Goal: Task Accomplishment & Management: Use online tool/utility

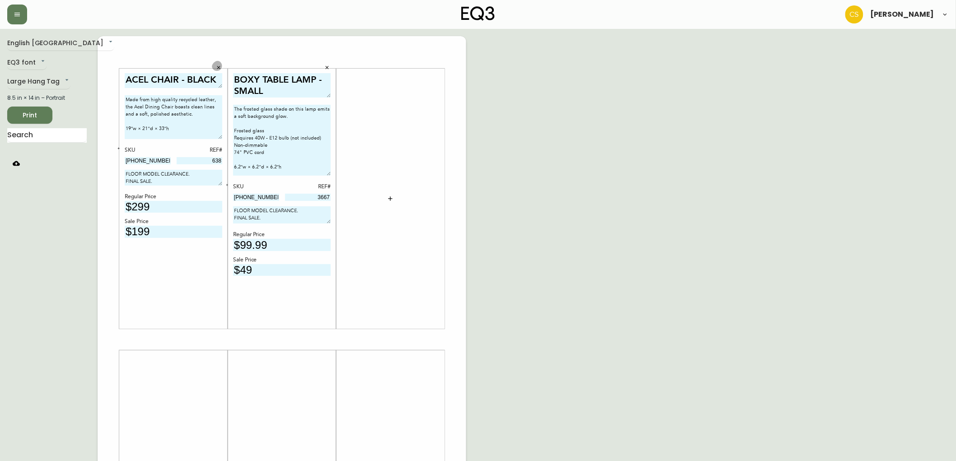
click at [223, 68] on button "button" at bounding box center [219, 68] width 14 height 14
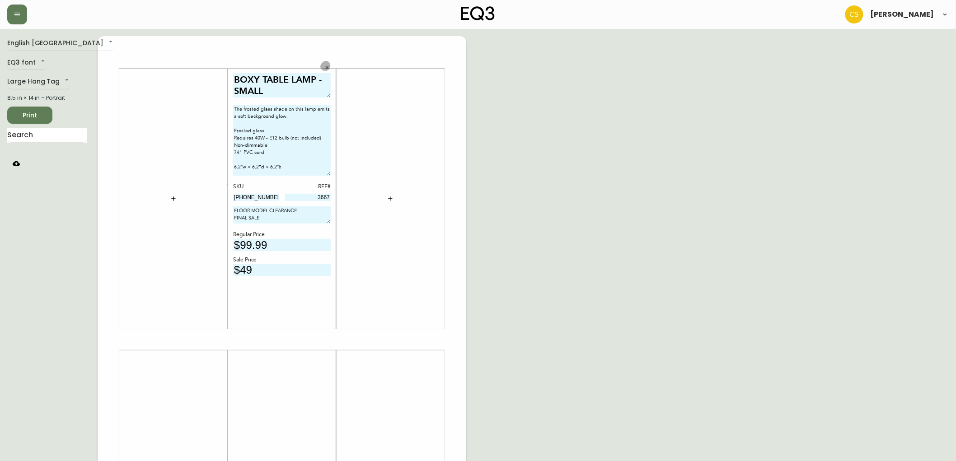
click at [328, 67] on icon "button" at bounding box center [327, 67] width 3 height 3
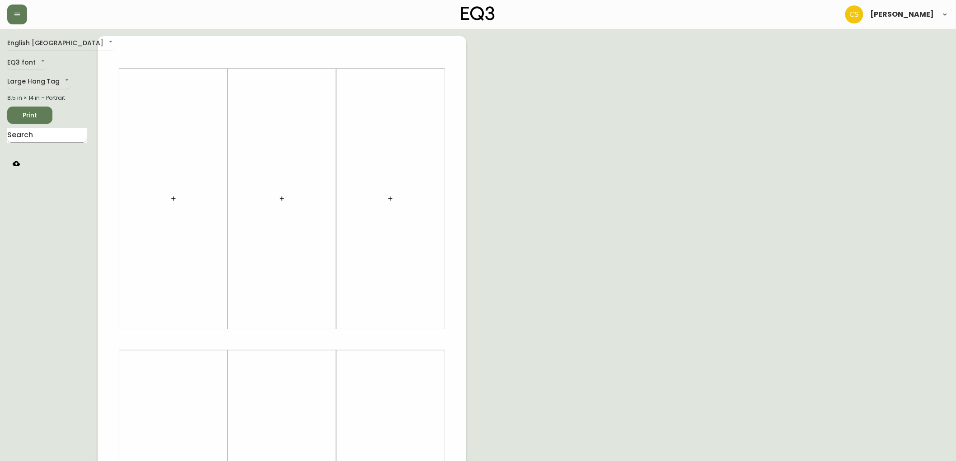
click at [44, 138] on input "text" at bounding box center [47, 135] width 80 height 14
type input "remi s"
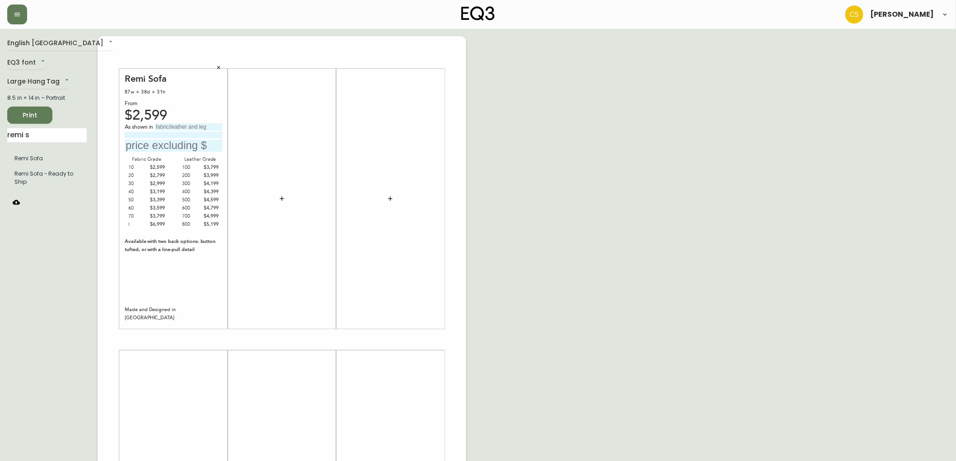
click at [178, 128] on input "text" at bounding box center [188, 126] width 67 height 7
click at [494, 155] on div "English [GEOGRAPHIC_DATA] en_CA EQ3 font EQ3 Large Hang Tag large 8.5 in × 14 i…" at bounding box center [478, 339] width 942 height 607
click at [175, 127] on input "text" at bounding box center [188, 126] width 67 height 7
click at [565, 165] on div "English Canada en_CA EQ3 font EQ3 Large Hang Tag large 8.5 in × 14 in – Portrai…" at bounding box center [478, 339] width 942 height 607
click at [217, 129] on input "grade 30, Valley Cream." at bounding box center [188, 126] width 67 height 7
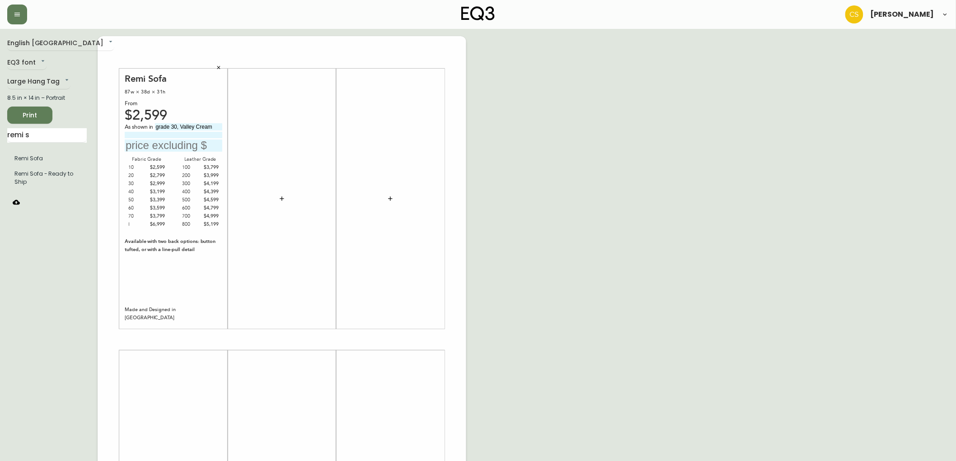
type input "grade 30, Valley Cream"
type input "with walnut legs."
click at [173, 147] on input "text" at bounding box center [174, 146] width 98 height 12
type input "$2999"
click at [282, 196] on icon "button" at bounding box center [281, 198] width 7 height 7
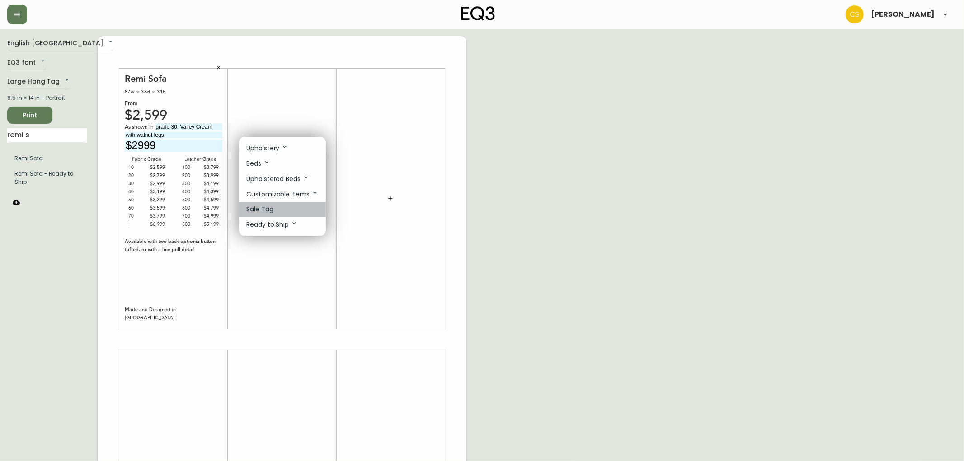
click at [263, 214] on p "Sale Tag" at bounding box center [259, 209] width 27 height 9
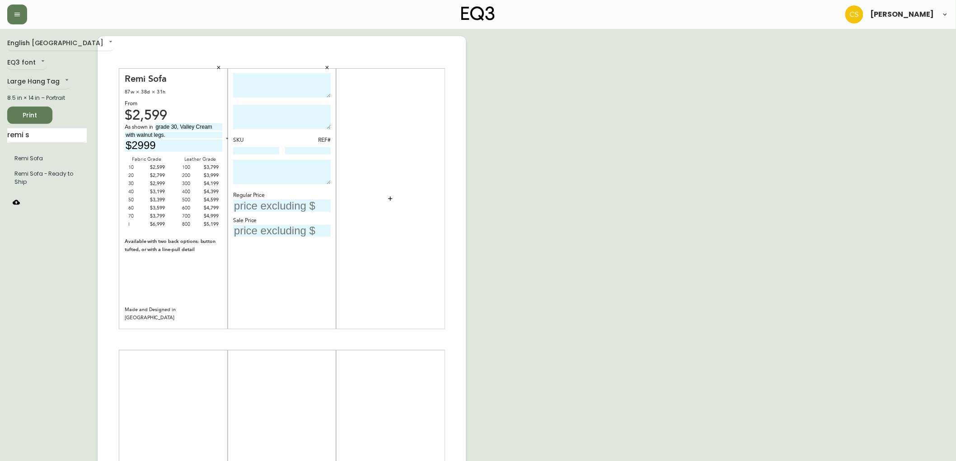
click at [329, 61] on button "button" at bounding box center [327, 68] width 14 height 14
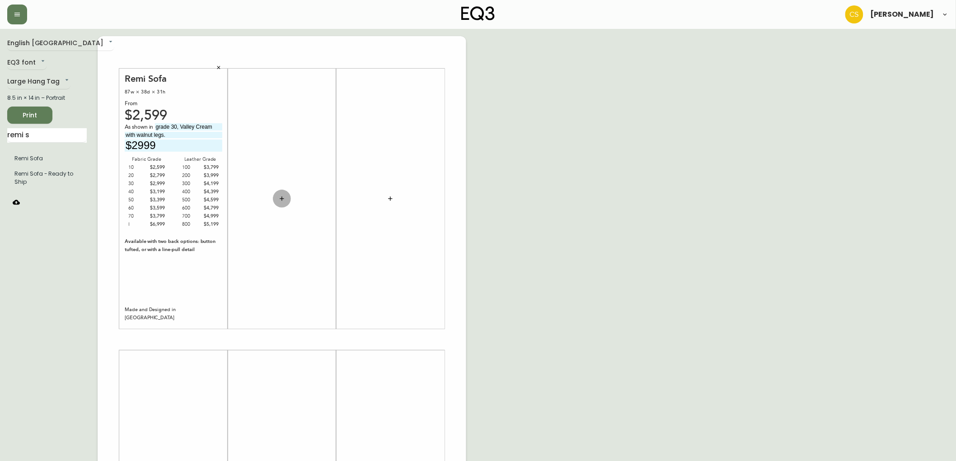
click at [283, 196] on icon "button" at bounding box center [281, 198] width 7 height 7
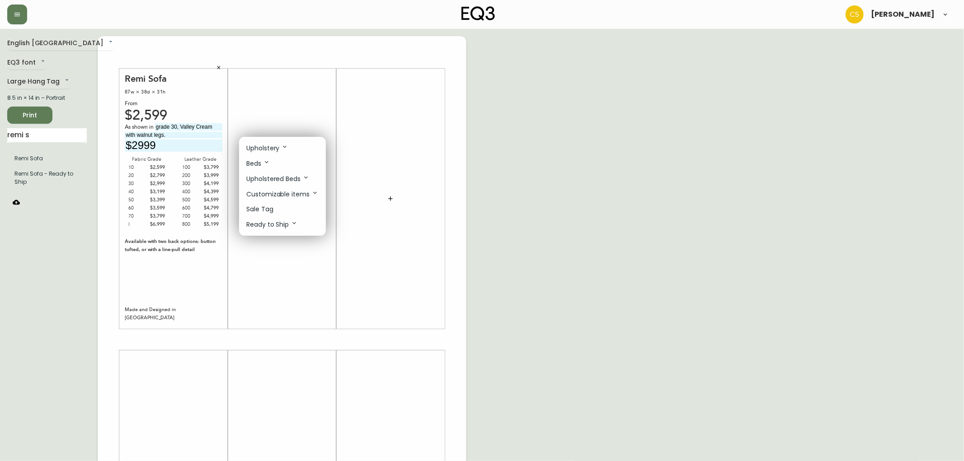
click at [42, 134] on div at bounding box center [482, 230] width 964 height 461
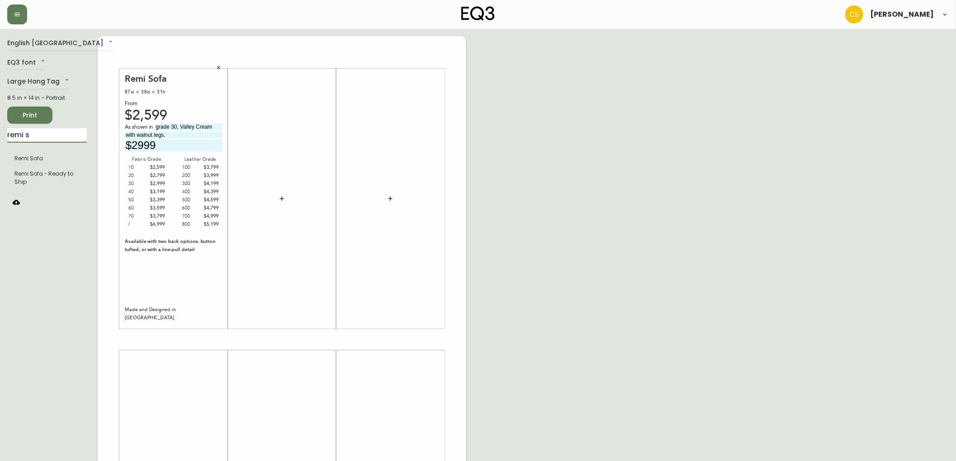
click at [28, 135] on input "remi s" at bounding box center [47, 135] width 80 height 14
drag, startPoint x: 33, startPoint y: 136, endPoint x: 0, endPoint y: 132, distance: 32.7
click at [0, 132] on main "English Canada en_CA EQ3 font EQ3 Large Hang Tag large 8.5 in × 14 in – Portrai…" at bounding box center [478, 336] width 956 height 614
type input "[PERSON_NAME]"
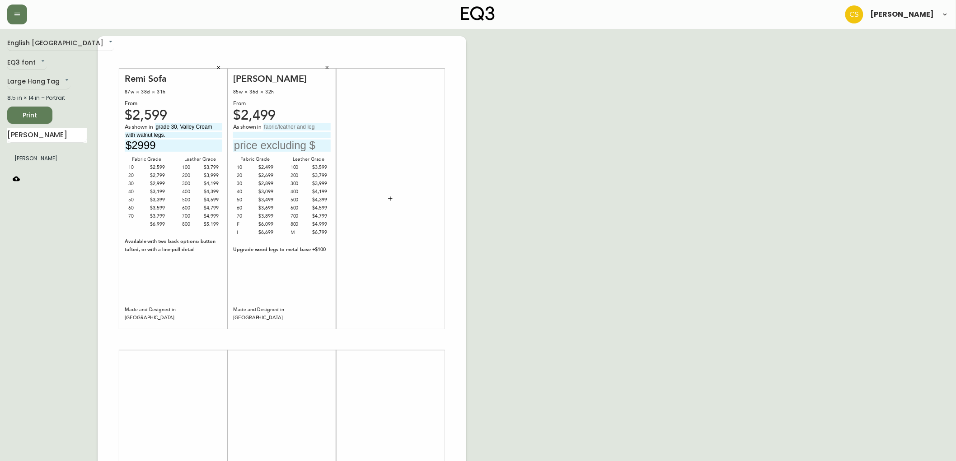
click at [288, 127] on input "text" at bounding box center [296, 126] width 67 height 7
type input "grade 300, Solana [GEOGRAPHIC_DATA]"
click at [286, 136] on input at bounding box center [282, 135] width 98 height 6
type input "with black ash legs."
click at [269, 149] on input "text" at bounding box center [282, 146] width 98 height 12
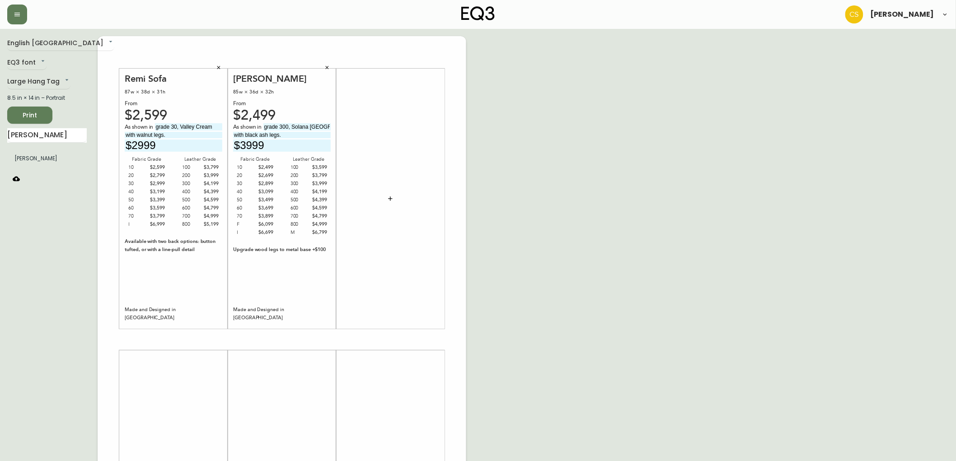
type input "$3999"
drag, startPoint x: 65, startPoint y: 133, endPoint x: 6, endPoint y: 132, distance: 58.3
click at [6, 132] on main "English [GEOGRAPHIC_DATA] en_CA EQ3 font EQ3 Large Hang Tag large 8.5 in × 14 i…" at bounding box center [478, 336] width 956 height 614
type input "stage moon hi"
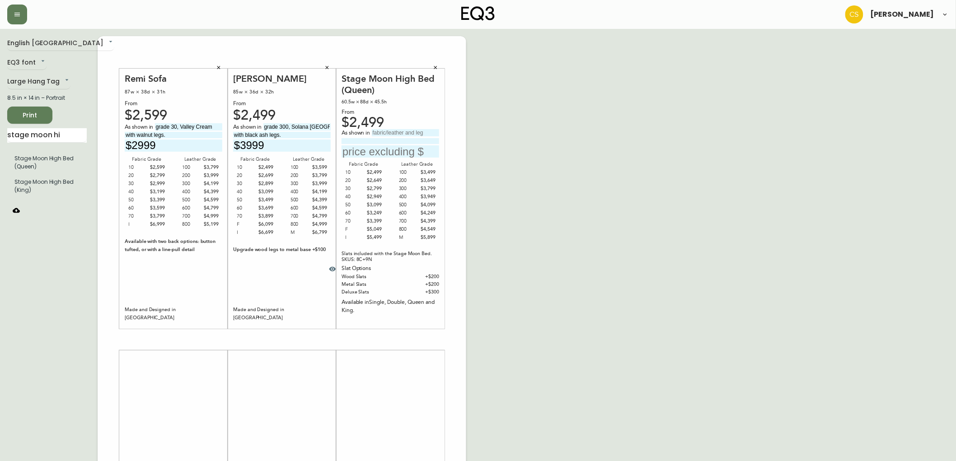
click at [404, 131] on input "text" at bounding box center [405, 132] width 67 height 7
type input "grade 10, [GEOGRAPHIC_DATA]."
click at [363, 149] on input "text" at bounding box center [391, 151] width 98 height 12
type input "$2499"
click at [333, 270] on icon "button" at bounding box center [332, 269] width 7 height 7
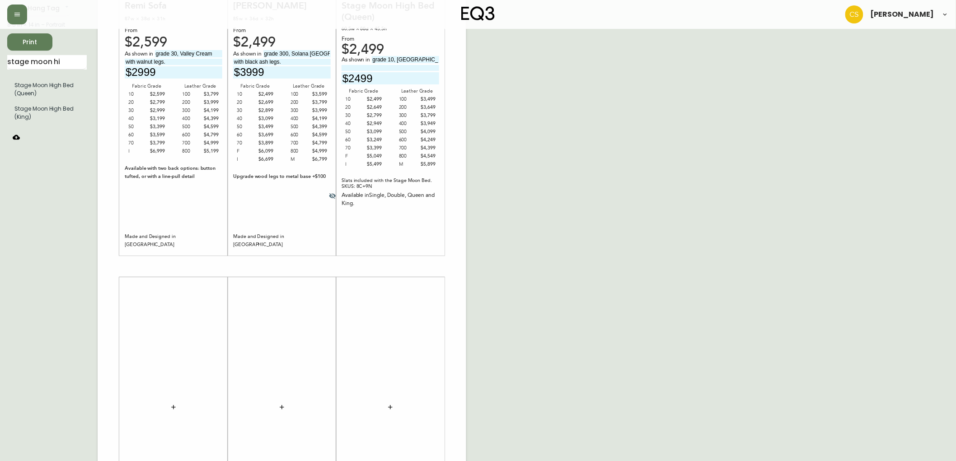
scroll to position [150, 0]
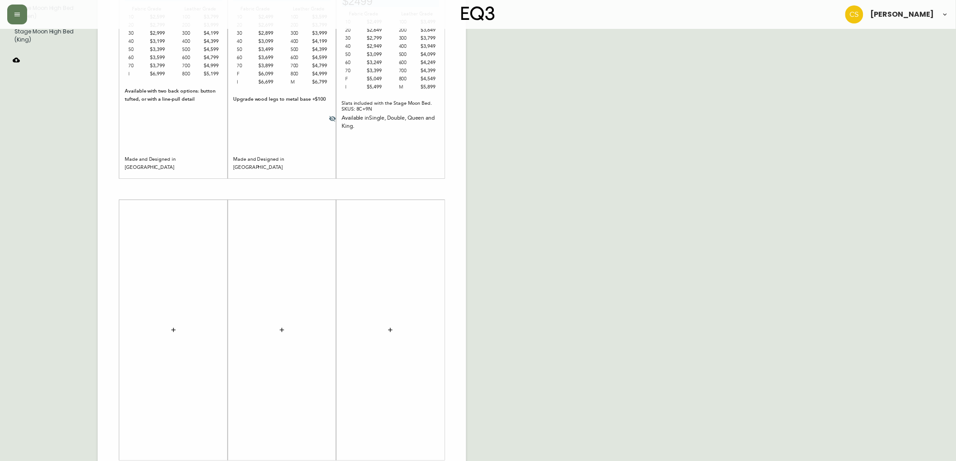
click at [172, 325] on button "button" at bounding box center [173, 330] width 18 height 18
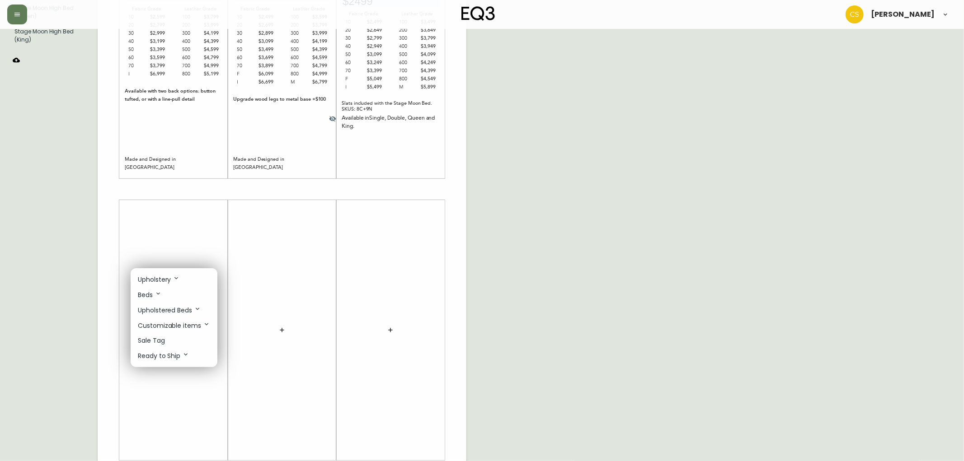
click at [163, 279] on p "Upholstery" at bounding box center [159, 280] width 42 height 10
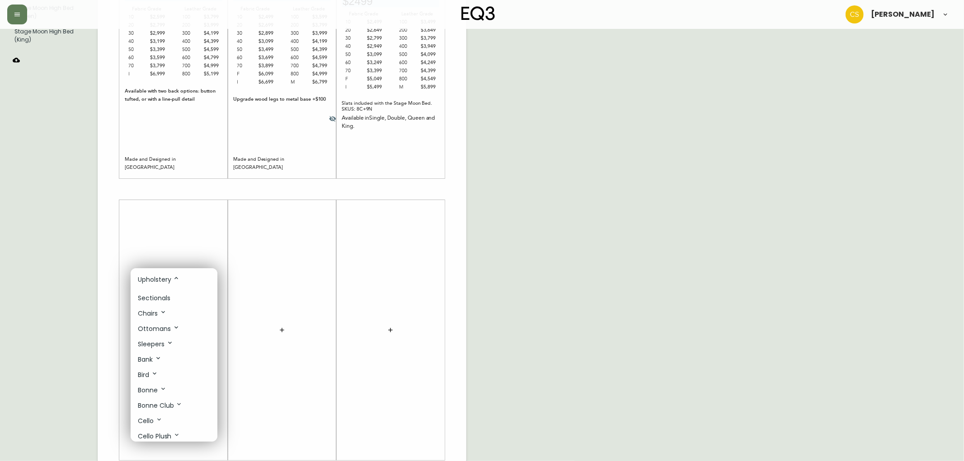
click at [166, 291] on li "Sectionals" at bounding box center [174, 298] width 87 height 15
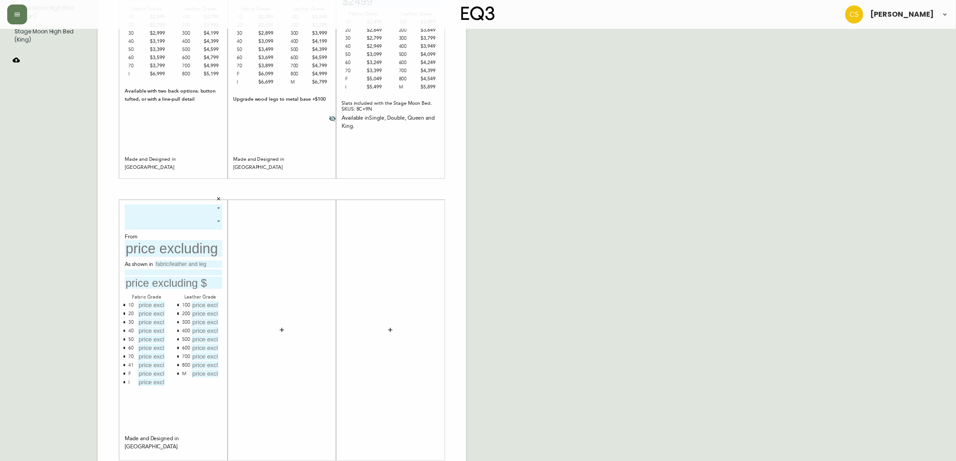
click at [174, 204] on body "[PERSON_NAME] English Canada en_CA EQ3 font EQ3 Large Hang Tag large 8.5 in × 1…" at bounding box center [478, 171] width 956 height 643
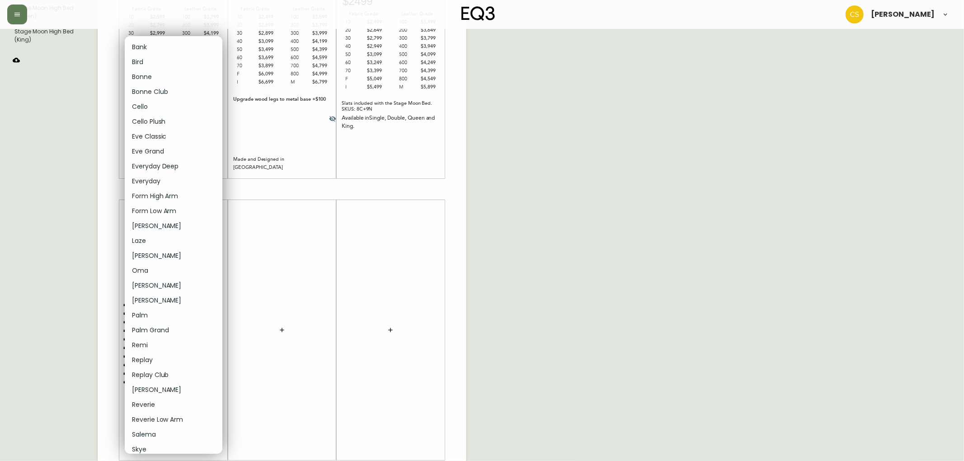
click at [157, 295] on li "[PERSON_NAME]" at bounding box center [174, 300] width 98 height 15
type input "17"
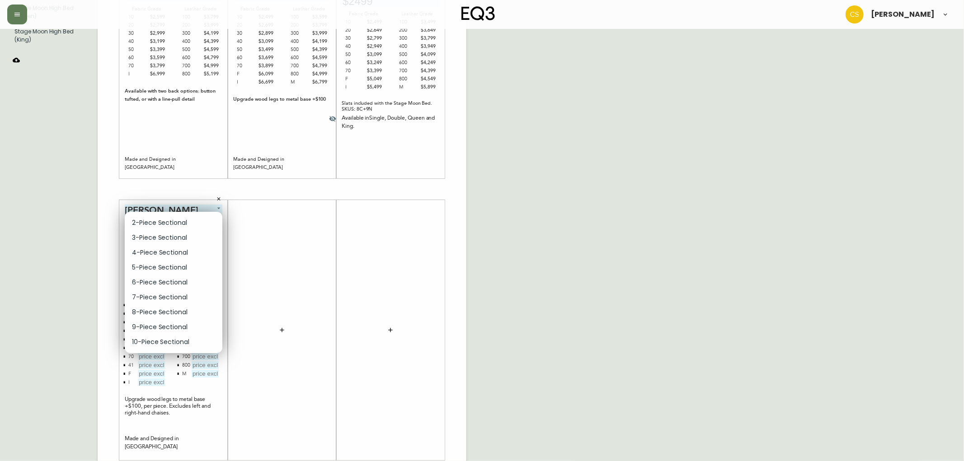
click at [200, 224] on body "[PERSON_NAME] English Canada en_CA EQ3 font EQ3 Large Hang Tag large 8.5 in × 1…" at bounding box center [482, 171] width 964 height 643
click at [164, 224] on li "2-Piece Sectional" at bounding box center [174, 223] width 98 height 15
type input "0"
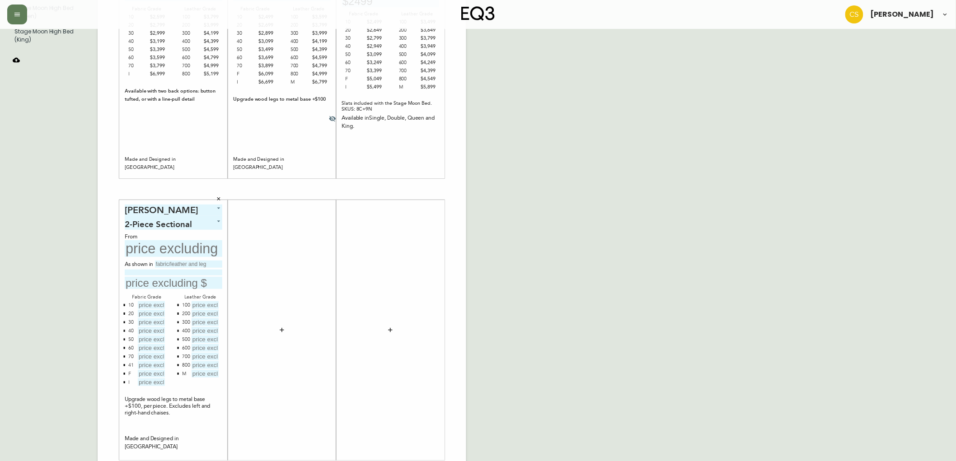
click at [164, 248] on input "text" at bounding box center [174, 248] width 98 height 17
type input "$5248"
click at [171, 264] on input "text" at bounding box center [188, 264] width 67 height 7
click at [204, 261] on input "grade 30, Catrin" at bounding box center [188, 264] width 67 height 7
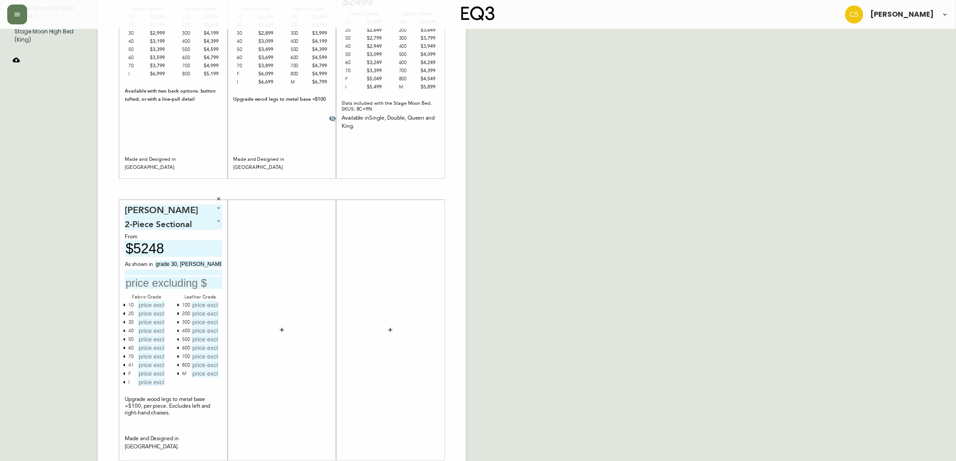
type input "grade 30, [PERSON_NAME]"
type input "with black ash legs."
click at [150, 283] on input "text" at bounding box center [174, 283] width 98 height 12
type input "$6048"
click at [145, 304] on input "text" at bounding box center [151, 305] width 27 height 8
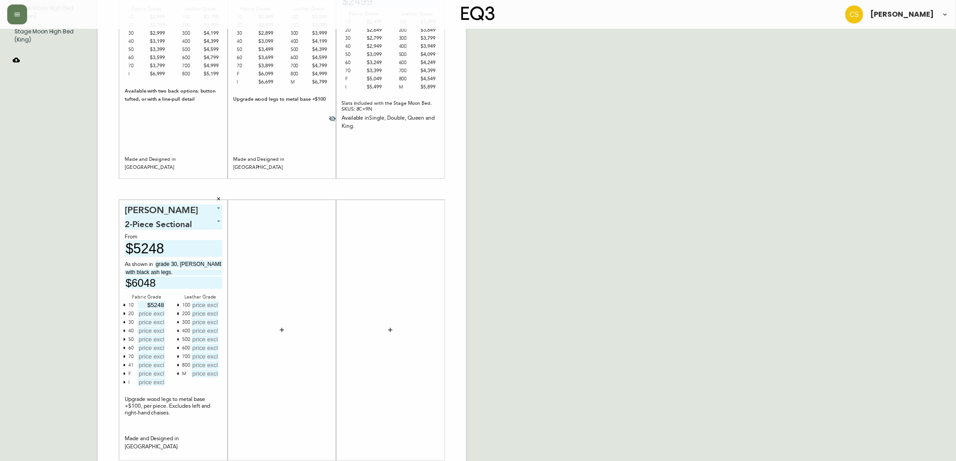
type input "$5248"
type input "$5648"
type input "$6048"
type input "$6448"
type input "$6848"
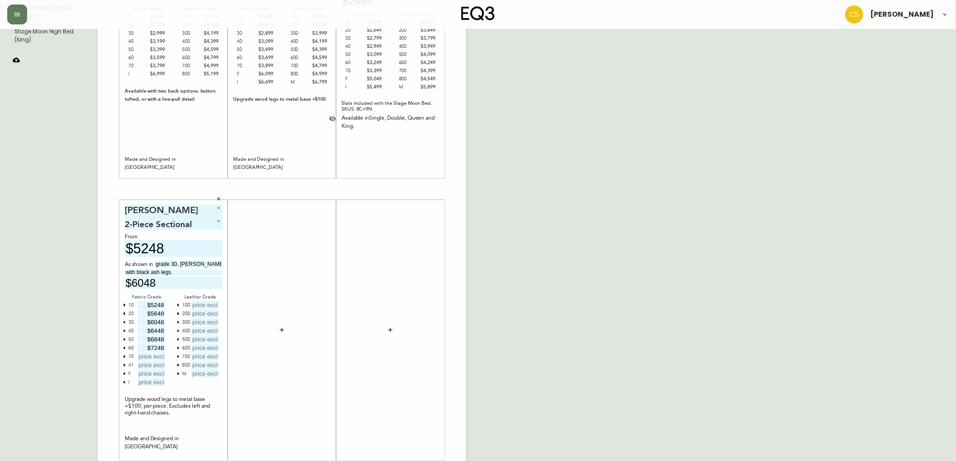
type input "$7248"
type input "$7648"
click at [122, 363] on button "button" at bounding box center [124, 364] width 7 height 7
click at [125, 364] on icon "button" at bounding box center [124, 365] width 3 height 3
click at [145, 363] on input "text" at bounding box center [151, 365] width 27 height 8
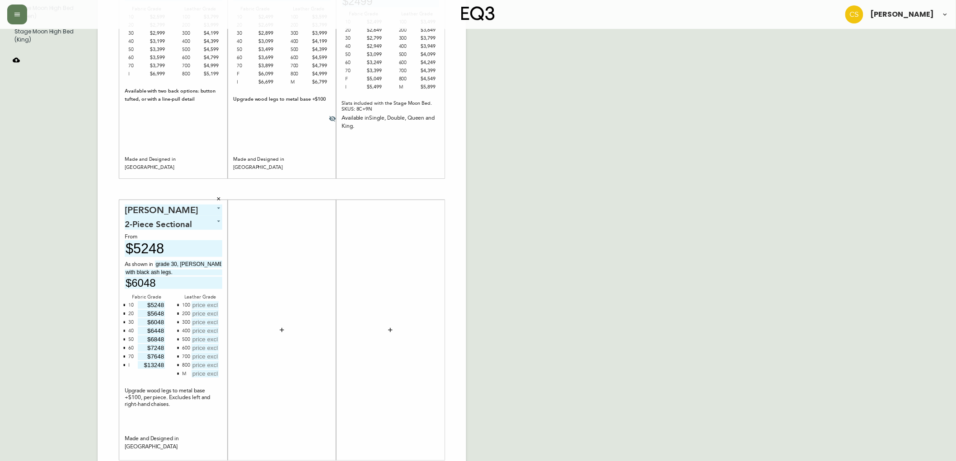
type input "$13248"
click at [207, 307] on input "text" at bounding box center [205, 305] width 27 height 8
type input "$7348"
type input "$7748"
type input "$8148"
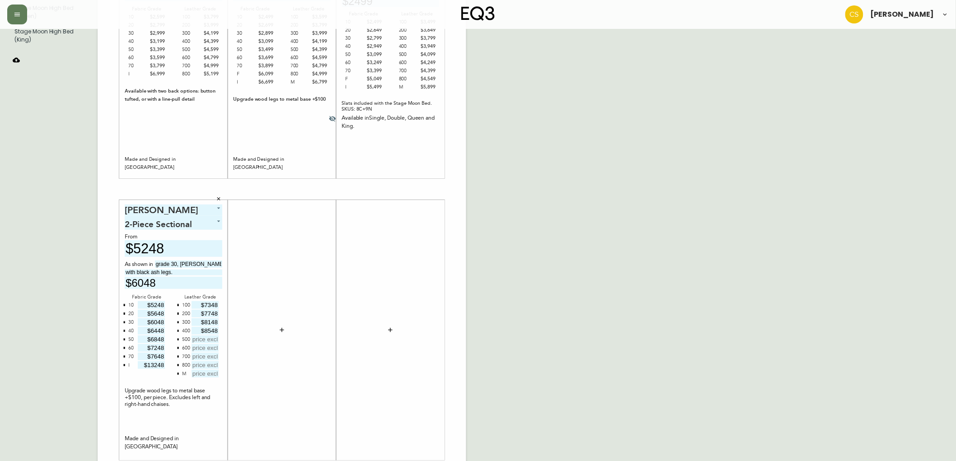
type input "$8548"
click at [202, 338] on input "text" at bounding box center [205, 340] width 27 height 8
type input "$8948"
click at [177, 373] on icon "button" at bounding box center [178, 373] width 3 height 3
click at [211, 345] on input "text" at bounding box center [205, 348] width 27 height 8
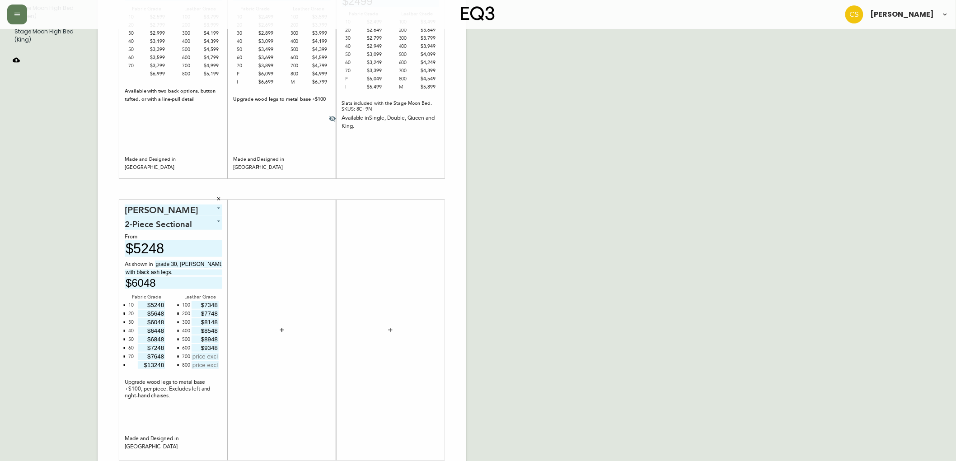
type input "$9348"
type input "$9748"
type input "$10148"
click at [575, 325] on div "English [GEOGRAPHIC_DATA] en_CA EQ3 font EQ3 Large Hang Tag large 8.5 in × 14 i…" at bounding box center [478, 189] width 942 height 607
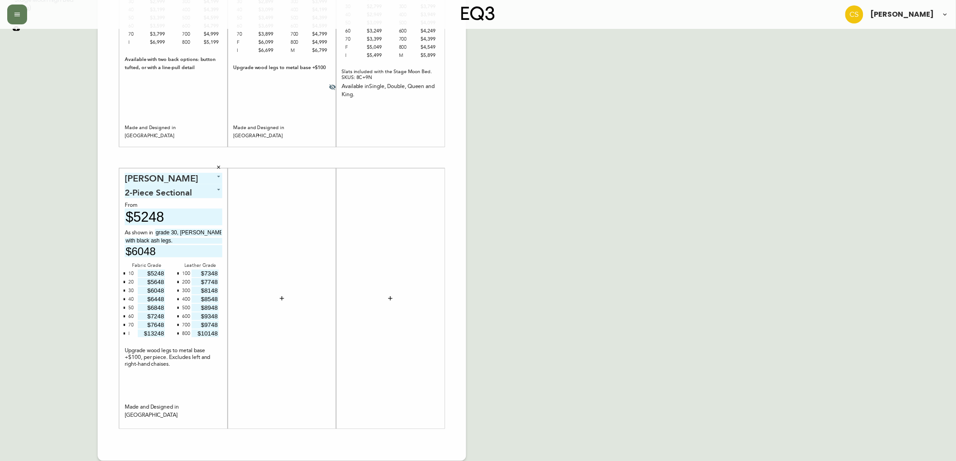
click at [281, 295] on icon "button" at bounding box center [281, 298] width 7 height 7
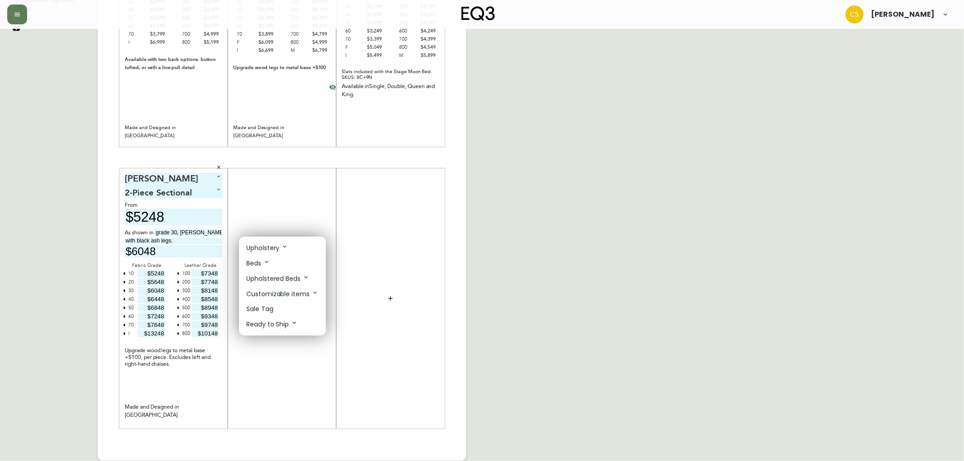
click at [574, 196] on div at bounding box center [482, 230] width 964 height 461
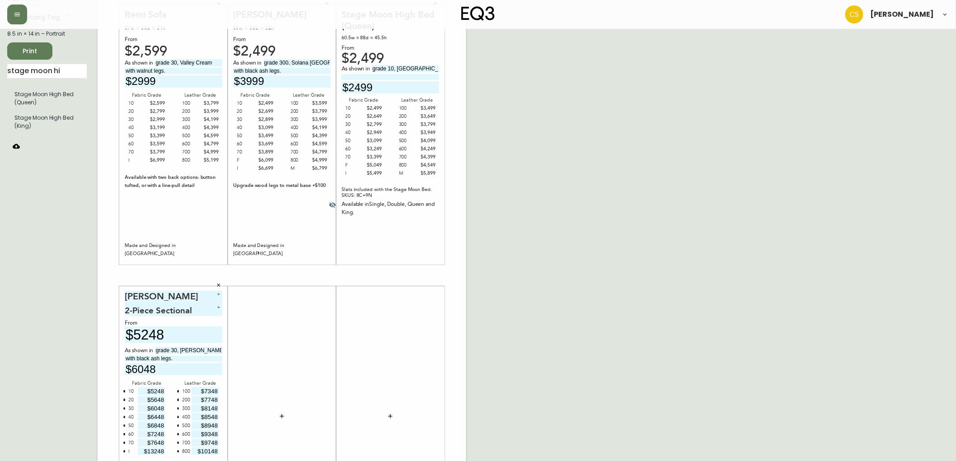
scroll to position [0, 0]
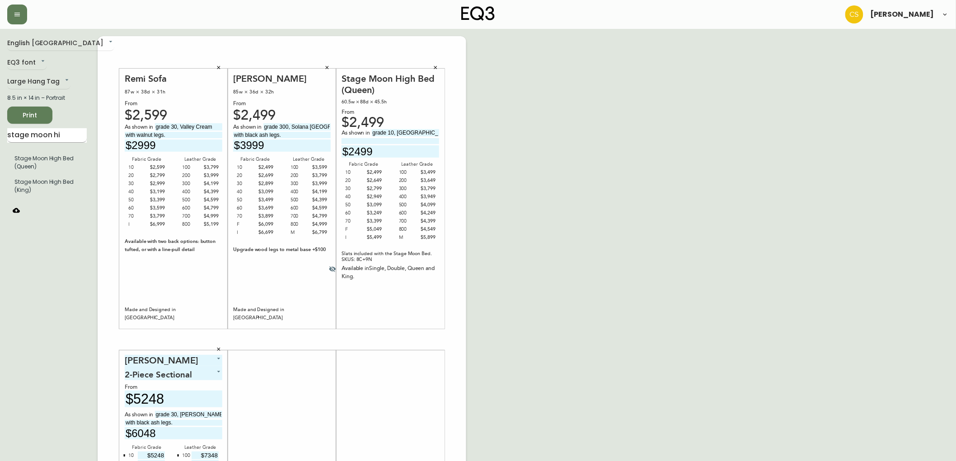
drag, startPoint x: 77, startPoint y: 130, endPoint x: 56, endPoint y: 131, distance: 20.4
click at [56, 131] on input "stage moon hi" at bounding box center [47, 135] width 80 height 14
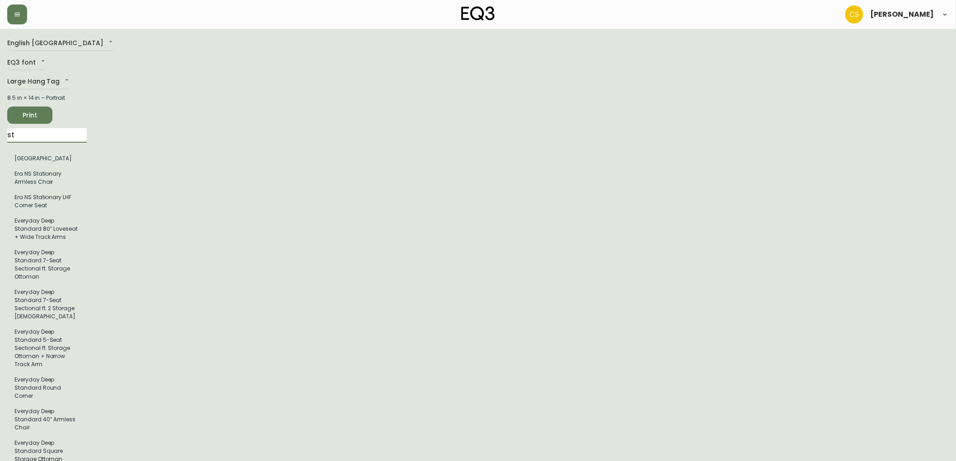
type input "s"
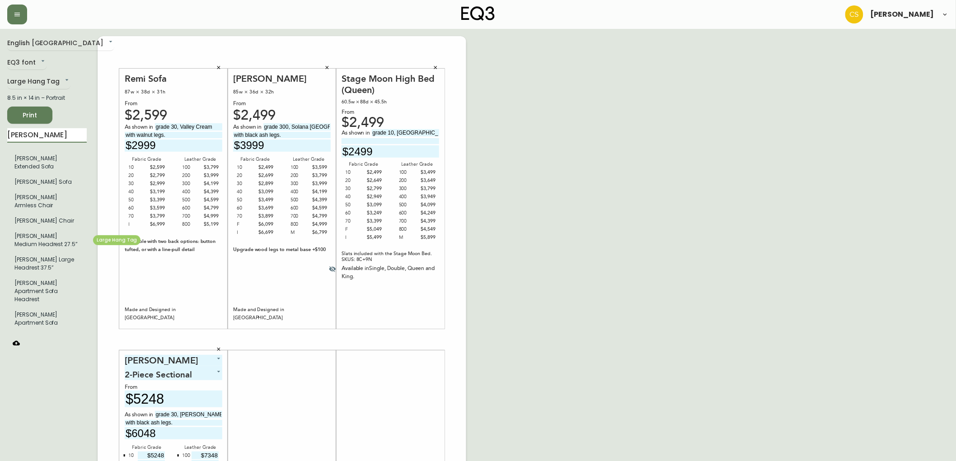
type input "[PERSON_NAME]"
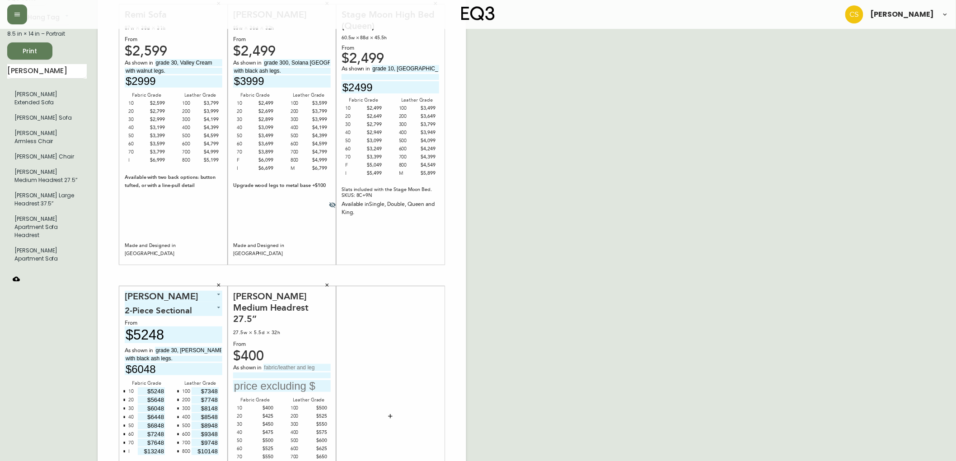
scroll to position [150, 0]
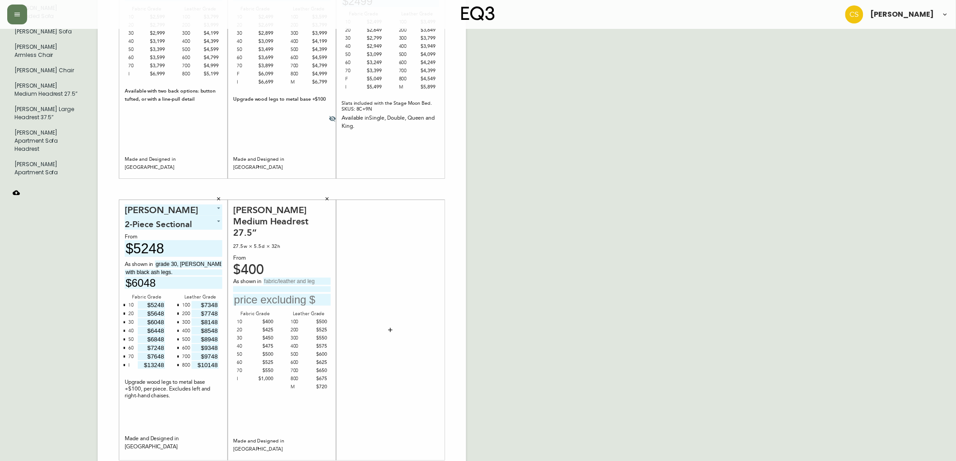
click at [304, 278] on input "text" at bounding box center [296, 281] width 67 height 7
type input "grade 30, [PERSON_NAME]."
click at [271, 294] on input "text" at bounding box center [282, 300] width 98 height 12
type input "$450"
click at [458, 333] on div "Remi Sofa 87w × 38d × 31h From $2,599 As shown in grade 30, Valley Cream with w…" at bounding box center [282, 189] width 369 height 607
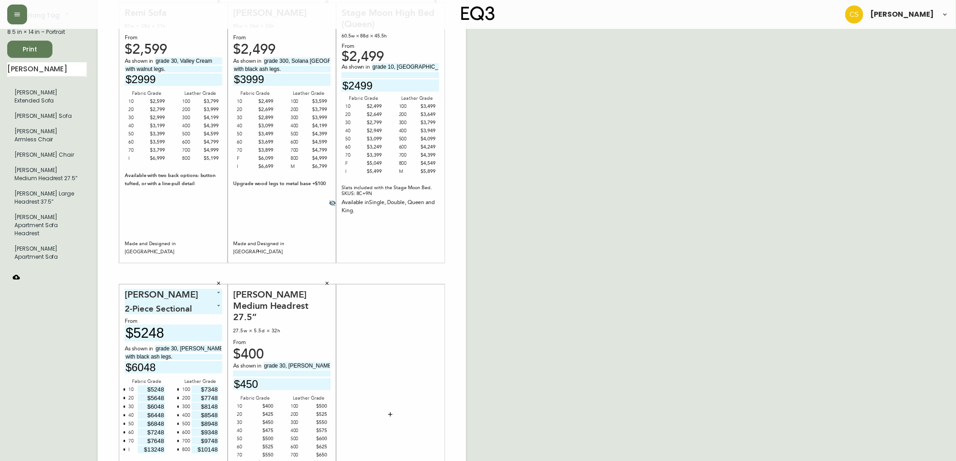
scroll to position [0, 0]
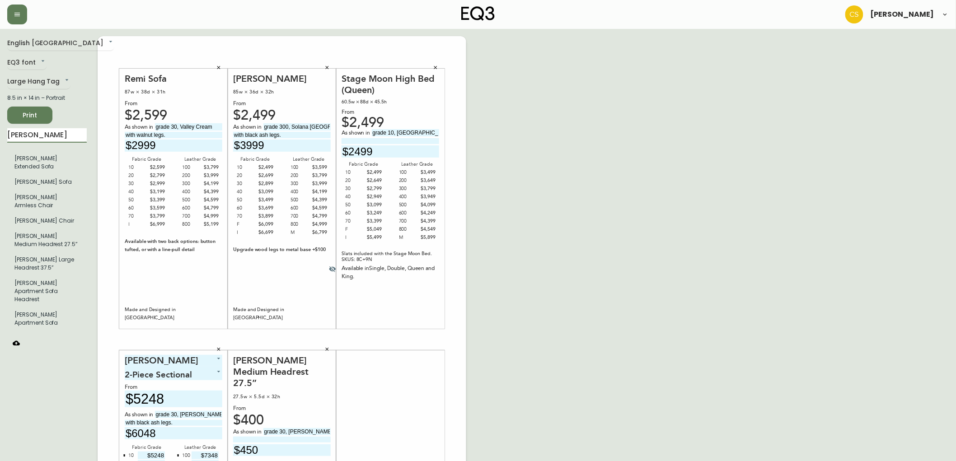
drag, startPoint x: 60, startPoint y: 139, endPoint x: 6, endPoint y: 138, distance: 53.8
click at [6, 138] on main "English Canada en_CA EQ3 font EQ3 Large Hang Tag large 8.5 in × 14 in – Portrai…" at bounding box center [478, 336] width 956 height 614
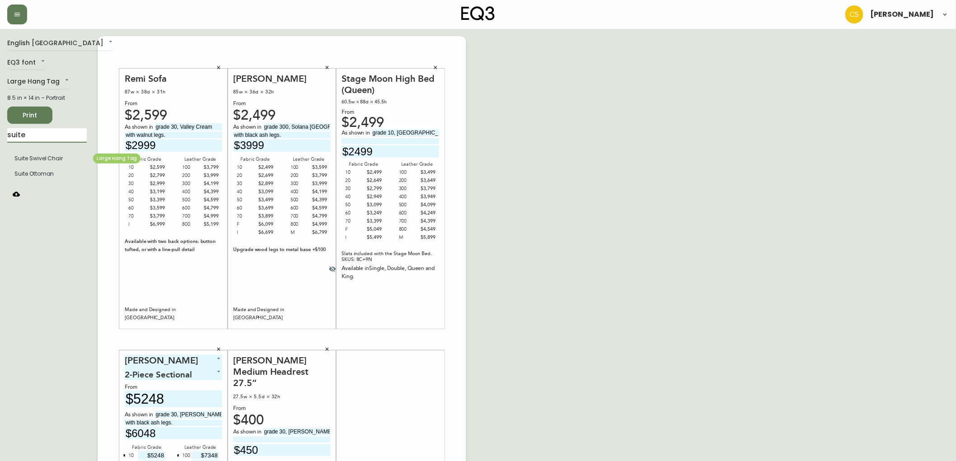
type input "suite"
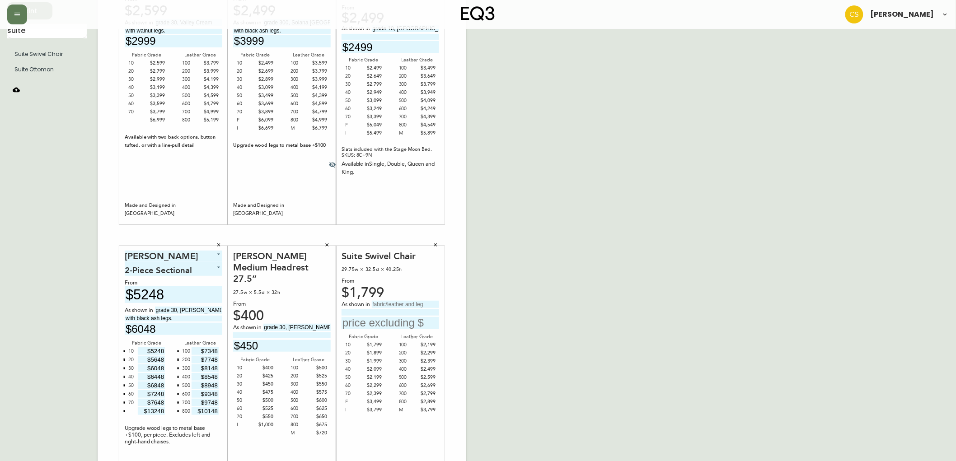
scroll to position [182, 0]
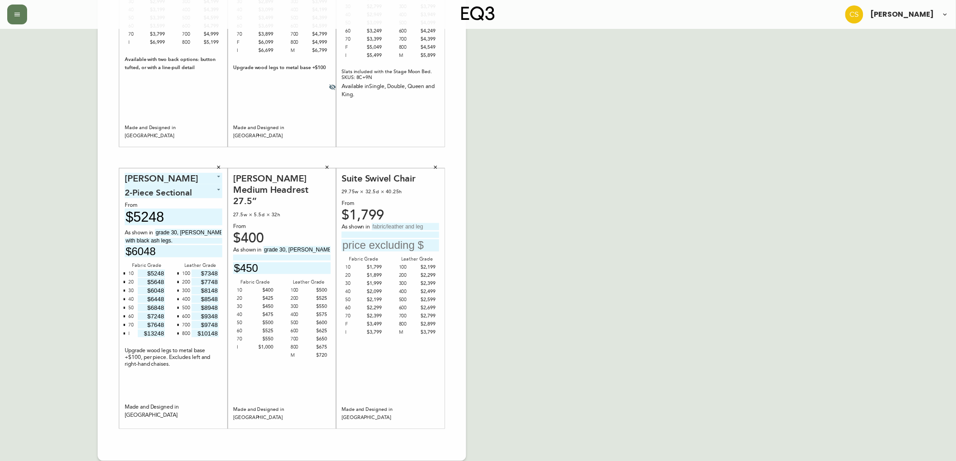
click at [410, 228] on input "text" at bounding box center [405, 226] width 67 height 7
click at [389, 228] on input "text" at bounding box center [405, 226] width 67 height 7
drag, startPoint x: 412, startPoint y: 226, endPoint x: 464, endPoint y: 226, distance: 51.5
click at [464, 226] on div "Remi Sofa 87w × 38d × 31h From $2,599 As shown in grade 30, Valley Cream with w…" at bounding box center [282, 157] width 369 height 607
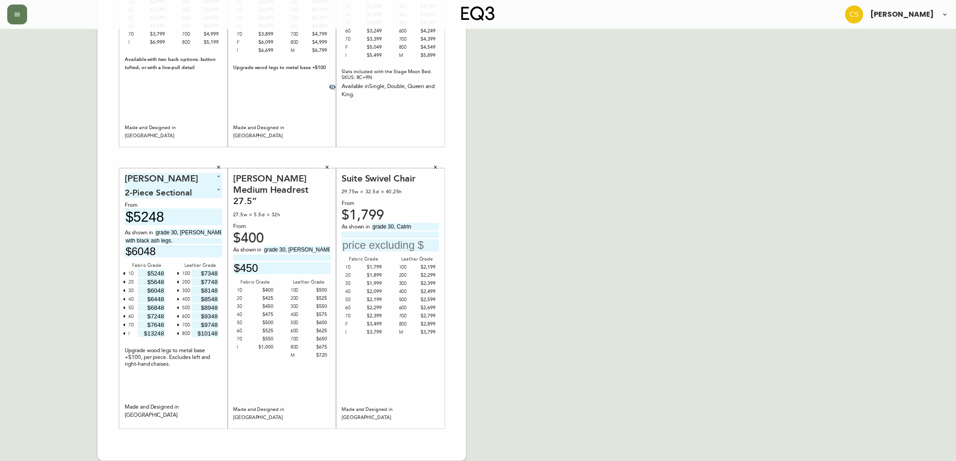
scroll to position [0, 0]
type input "grade 30, Catrin"
click at [384, 235] on input at bounding box center [391, 235] width 98 height 6
paste input "Greenfield."
type input "Greenfield."
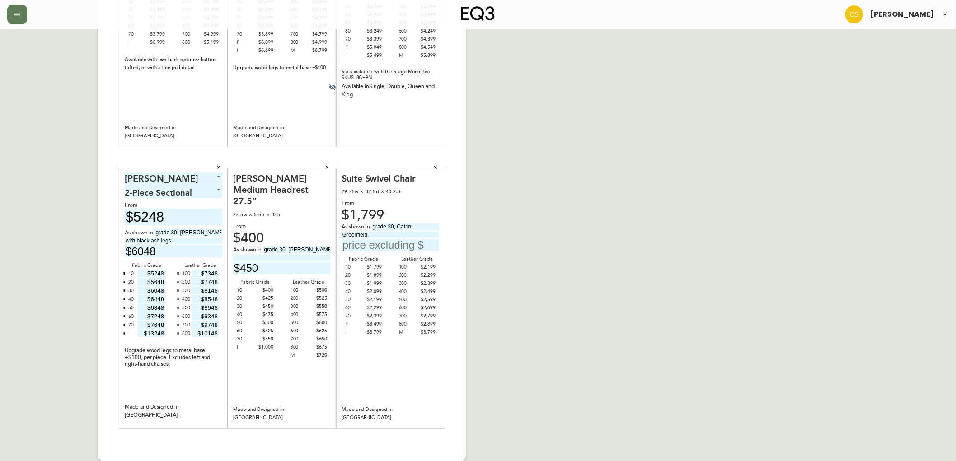
click at [476, 248] on div "English Canada en_CA EQ3 font EQ3 Large Hang Tag large 8.5 in × 14 in – Portrai…" at bounding box center [478, 157] width 942 height 607
click at [385, 246] on input "text" at bounding box center [391, 245] width 98 height 12
type input "$1999"
click at [626, 145] on div "English Canada en_CA EQ3 font EQ3 Large Hang Tag large 8.5 in × 14 in – Portrai…" at bounding box center [478, 157] width 942 height 607
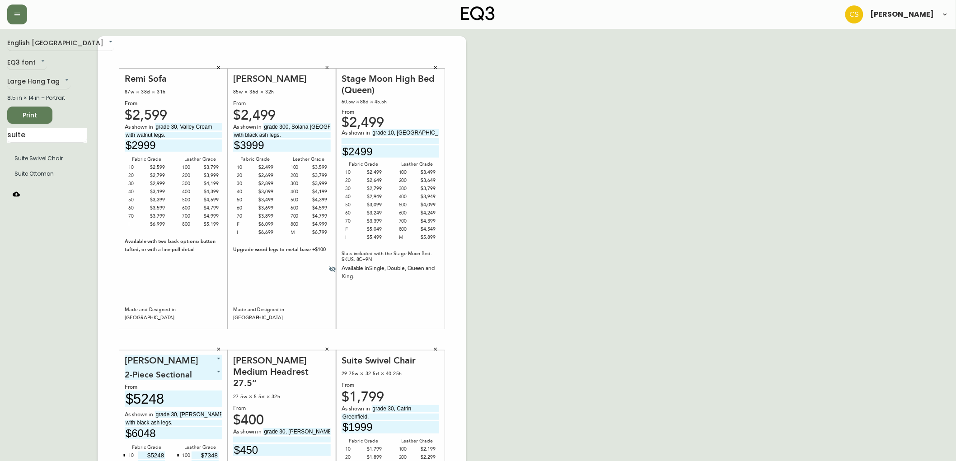
click at [39, 113] on span "Print" at bounding box center [29, 115] width 31 height 11
click at [44, 88] on body "[PERSON_NAME] English Canada en_CA EQ3 font EQ3 Large Hang Tag large 8.5 in × 1…" at bounding box center [478, 321] width 956 height 643
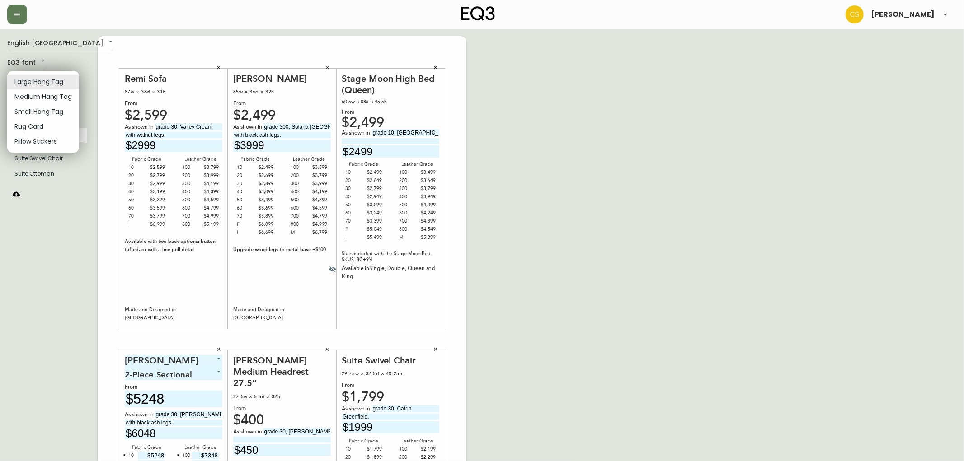
click at [46, 95] on li "Medium Hang Tag" at bounding box center [43, 96] width 72 height 15
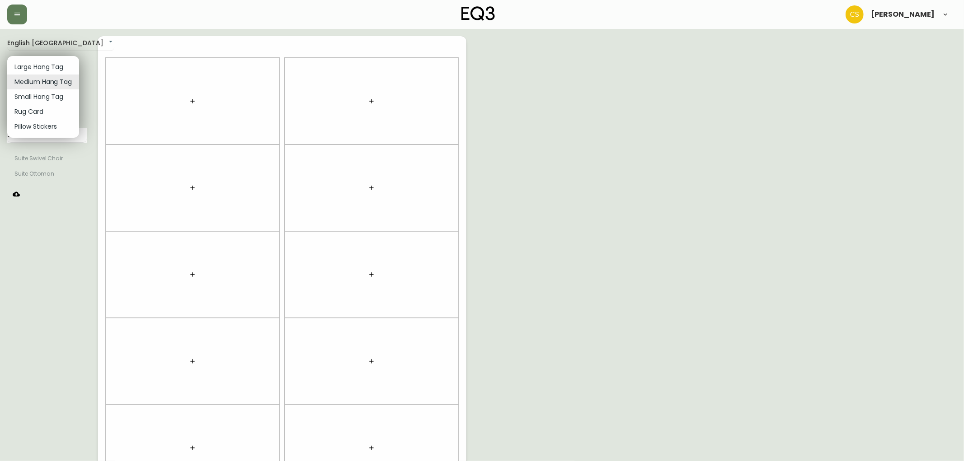
click at [43, 84] on body "[PERSON_NAME] English Canada en_CA EQ3 font EQ3 Medium Hang Tag medium 8.5 in ×…" at bounding box center [482, 256] width 964 height 513
click at [48, 67] on li "Large Hang Tag" at bounding box center [43, 67] width 72 height 15
type input "large"
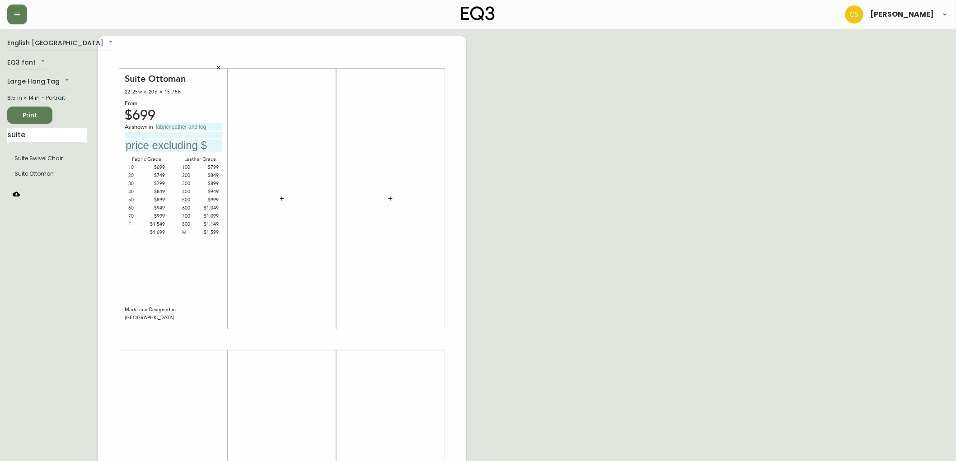
click at [175, 120] on div "Suite Ottoman 22.25w × 20d × 15.75h From $699 As shown in Fabric Grade 10 $699 …" at bounding box center [174, 199] width 98 height 252
click at [175, 123] on input "text" at bounding box center [188, 126] width 67 height 7
type input "grade 30, Catrin"
type input "Greenfield."
click at [158, 143] on input "text" at bounding box center [174, 146] width 98 height 12
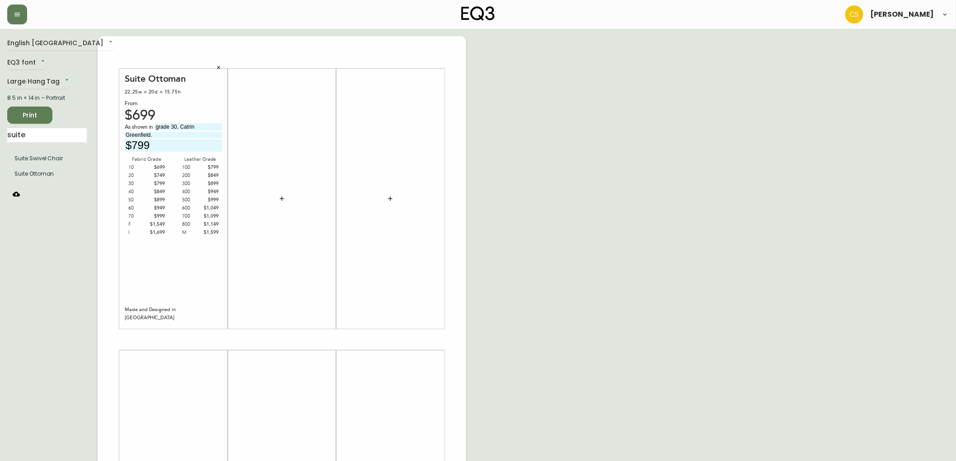
type input "$799"
click at [539, 201] on div "English Canada en_CA EQ3 font EQ3 Large Hang Tag large 8.5 in × 14 in – Portrai…" at bounding box center [478, 339] width 942 height 607
click at [280, 198] on icon "button" at bounding box center [281, 198] width 7 height 7
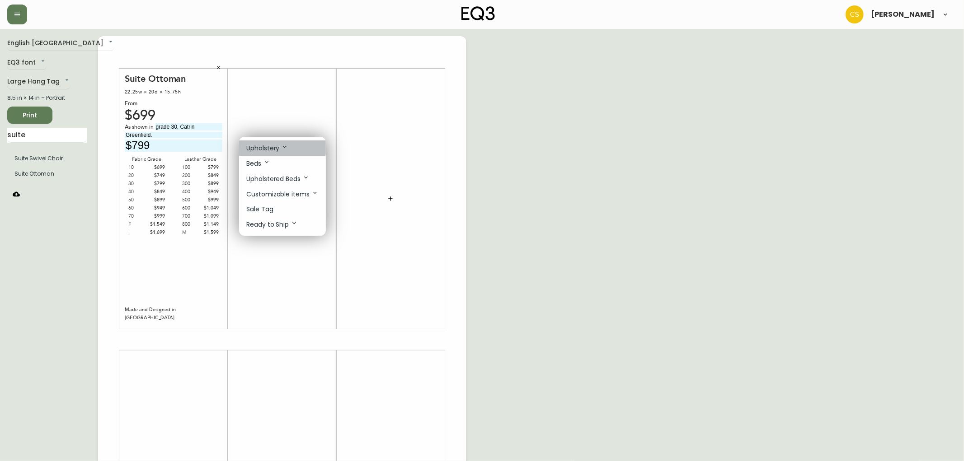
click at [272, 147] on p "Upholstery" at bounding box center [267, 148] width 42 height 10
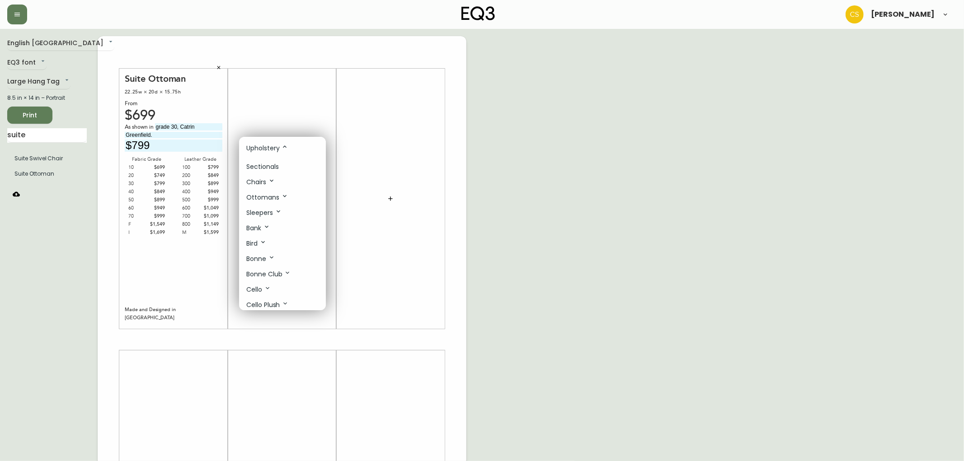
click at [277, 163] on p "Sectionals" at bounding box center [262, 166] width 33 height 9
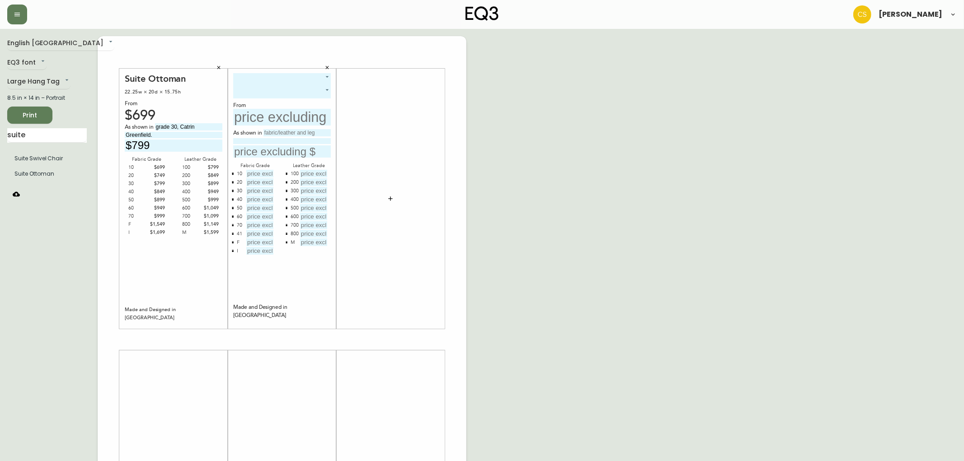
click at [291, 78] on body "[PERSON_NAME] English Canada en_CA EQ3 font EQ3 Large Hang Tag large 8.5 in × 1…" at bounding box center [482, 321] width 964 height 643
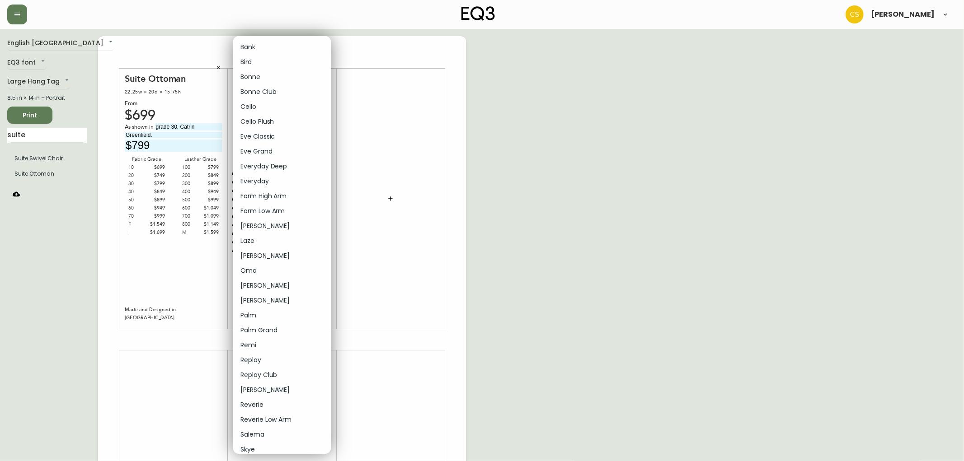
click at [260, 121] on li "Cello Plush" at bounding box center [282, 121] width 98 height 15
type input "5"
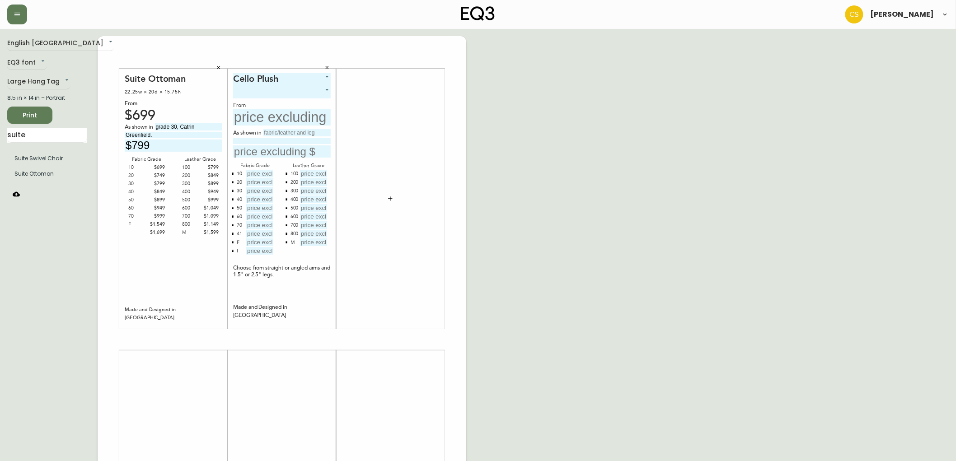
click at [310, 91] on body "[PERSON_NAME] English Canada en_CA EQ3 font EQ3 Large Hang Tag large 8.5 in × 1…" at bounding box center [478, 321] width 956 height 643
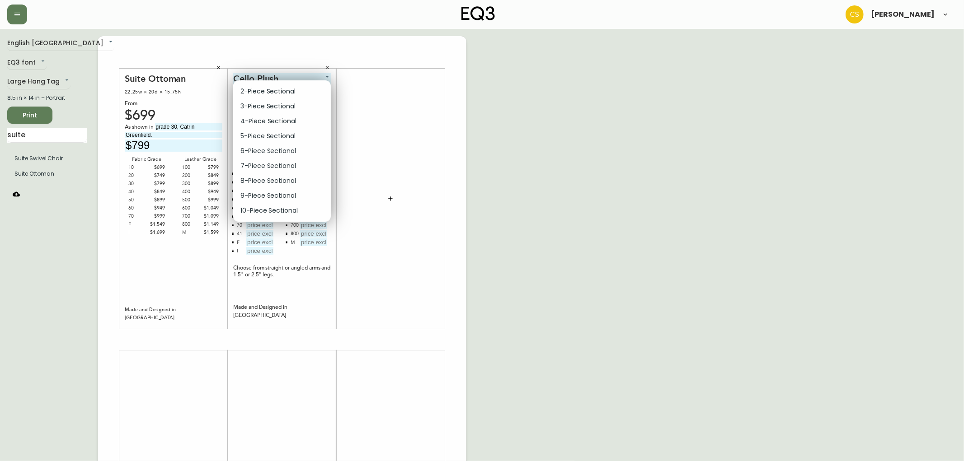
click at [261, 132] on li "5-Piece Sectional" at bounding box center [282, 136] width 98 height 15
type input "3"
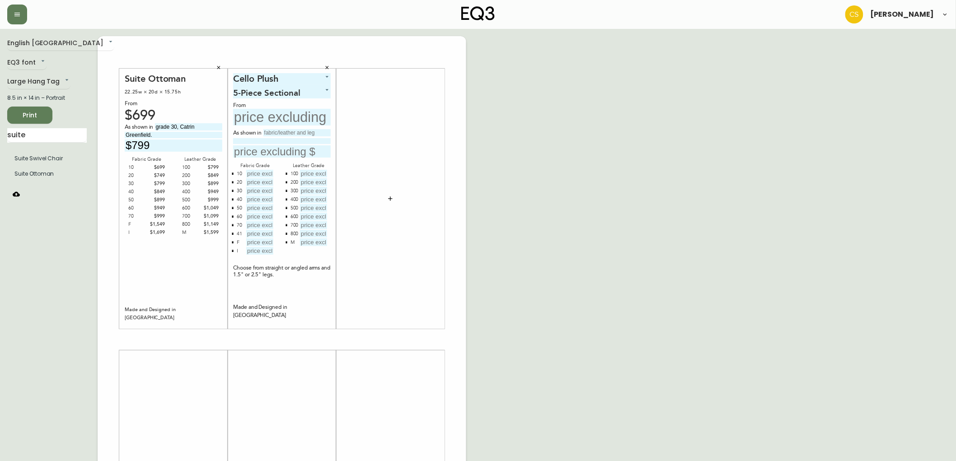
click at [273, 132] on input "text" at bounding box center [296, 132] width 67 height 7
type input "grade 50, Aspen Pebble"
type input "with 1.5" legs."
click at [286, 150] on input "text" at bounding box center [282, 151] width 98 height 12
click at [260, 170] on input "text" at bounding box center [259, 174] width 27 height 8
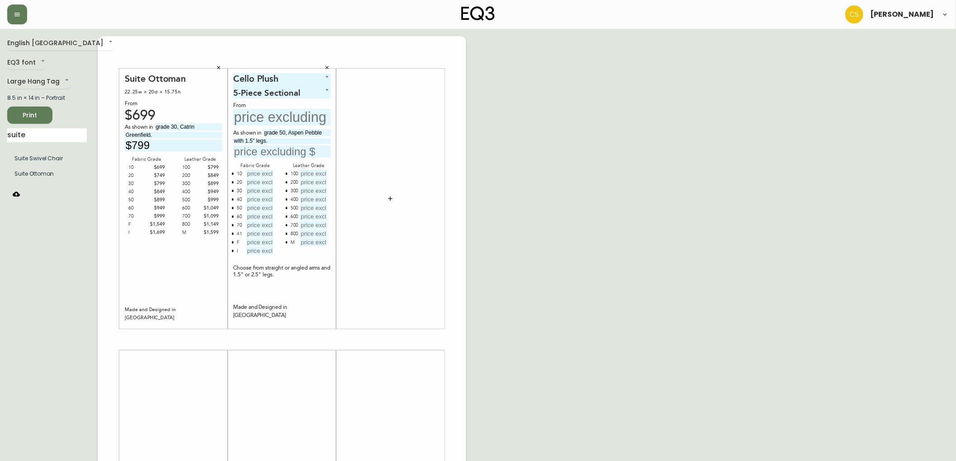
click at [261, 156] on input "text" at bounding box center [282, 151] width 98 height 12
click at [256, 116] on input "text" at bounding box center [282, 117] width 98 height 17
type input "$8647"
click at [260, 152] on input "text" at bounding box center [282, 151] width 98 height 12
type input "$11147"
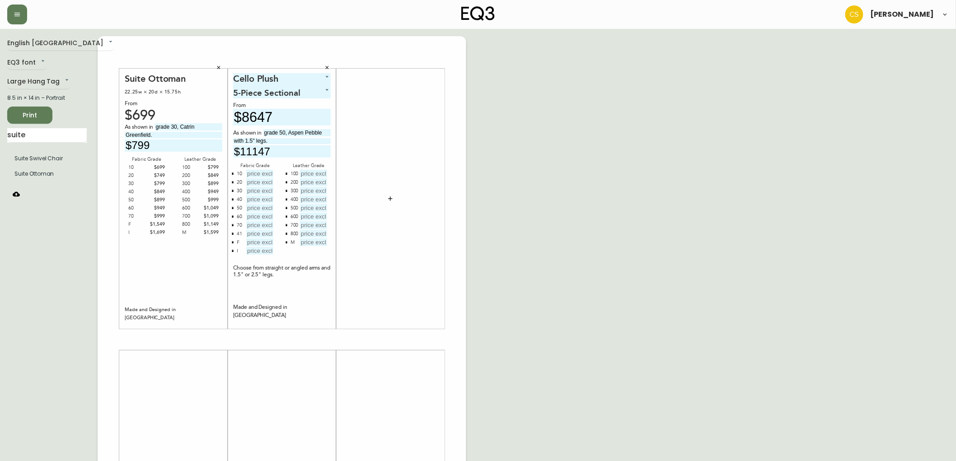
click at [257, 171] on input "text" at bounding box center [259, 174] width 27 height 8
type input "$8647"
click at [256, 182] on input "text" at bounding box center [259, 182] width 27 height 8
type input "$9497"
click at [255, 193] on input "text" at bounding box center [259, 191] width 27 height 8
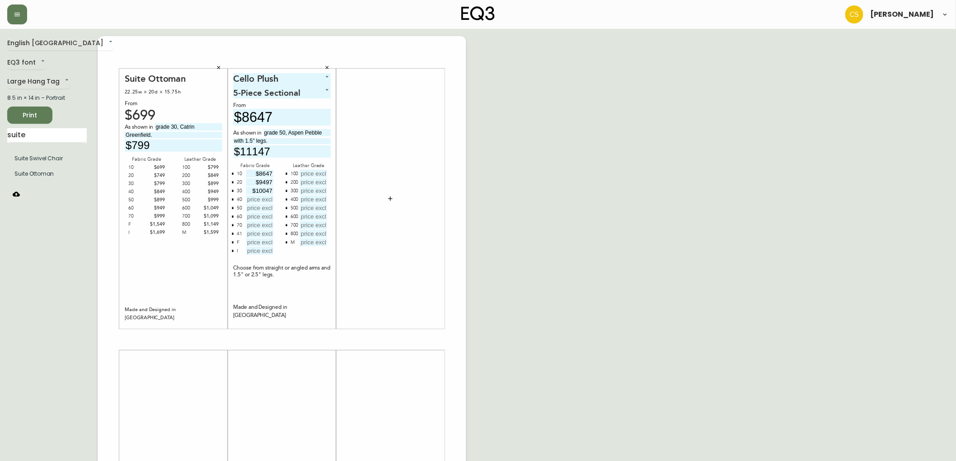
type input "$10047"
click at [262, 197] on input "text" at bounding box center [259, 200] width 27 height 8
click at [232, 233] on icon "button" at bounding box center [233, 234] width 2 height 2
click at [267, 200] on input "text" at bounding box center [259, 200] width 27 height 8
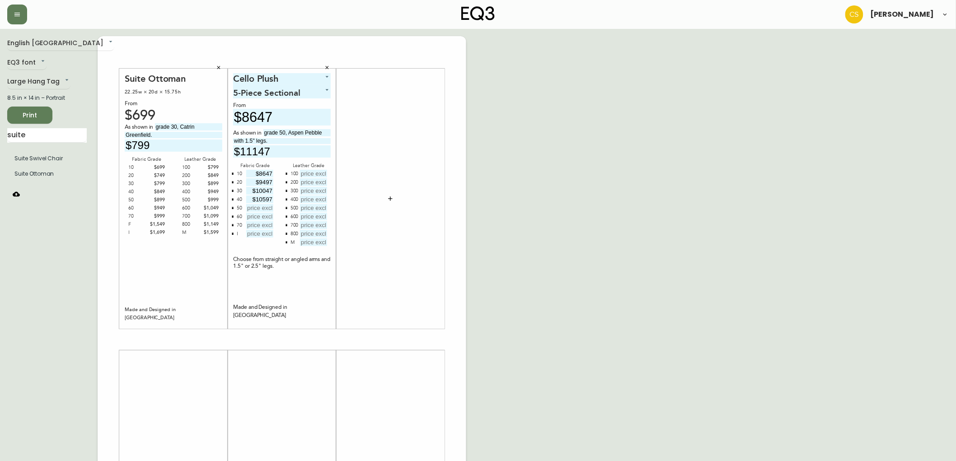
type input "$10597"
click at [264, 208] on input "text" at bounding box center [259, 208] width 27 height 8
click at [256, 208] on input "text" at bounding box center [259, 208] width 27 height 8
type input "$11147"
click at [259, 217] on input "text" at bounding box center [259, 217] width 27 height 8
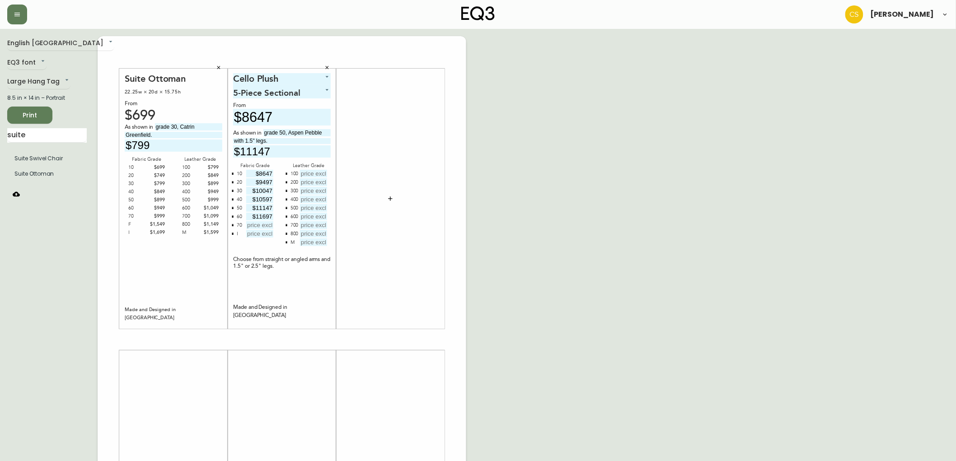
type input "$11697"
click at [259, 226] on input "text" at bounding box center [259, 225] width 27 height 8
type input "$12247"
click at [251, 235] on input "text" at bounding box center [259, 234] width 27 height 8
type input "$21047"
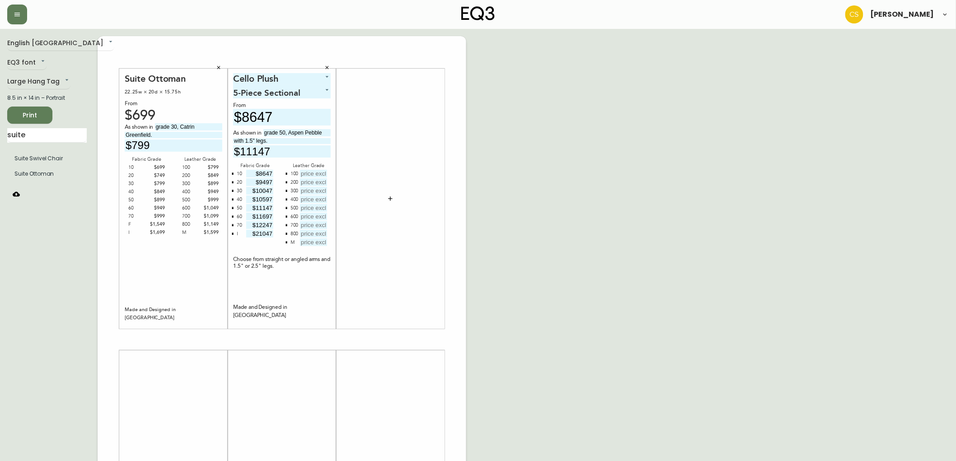
click at [313, 174] on input "text" at bounding box center [313, 174] width 27 height 8
click at [287, 240] on button "button" at bounding box center [286, 242] width 7 height 7
click at [310, 172] on input "text" at bounding box center [313, 174] width 27 height 8
type input "$13397"
click at [311, 183] on input "text" at bounding box center [313, 182] width 27 height 8
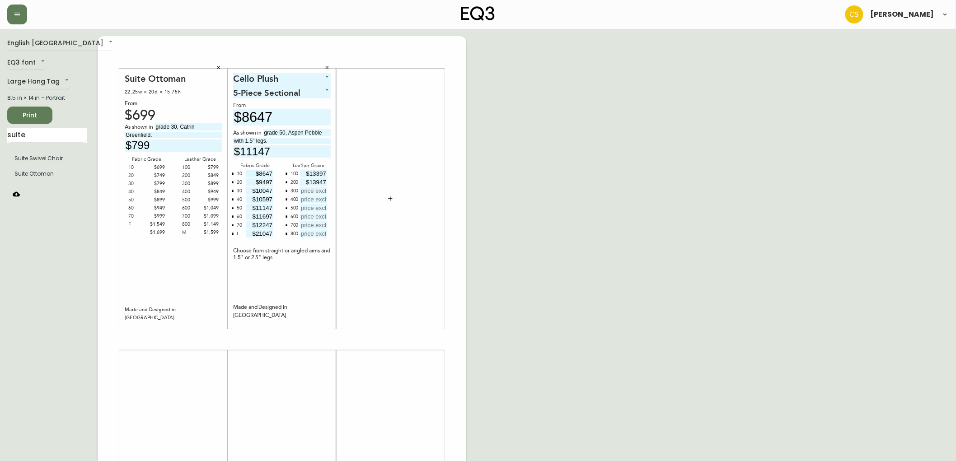
type input "$13947"
click at [312, 190] on input "text" at bounding box center [313, 191] width 27 height 8
type input "$14497"
click at [314, 202] on input "text" at bounding box center [313, 200] width 27 height 8
type input "$15047"
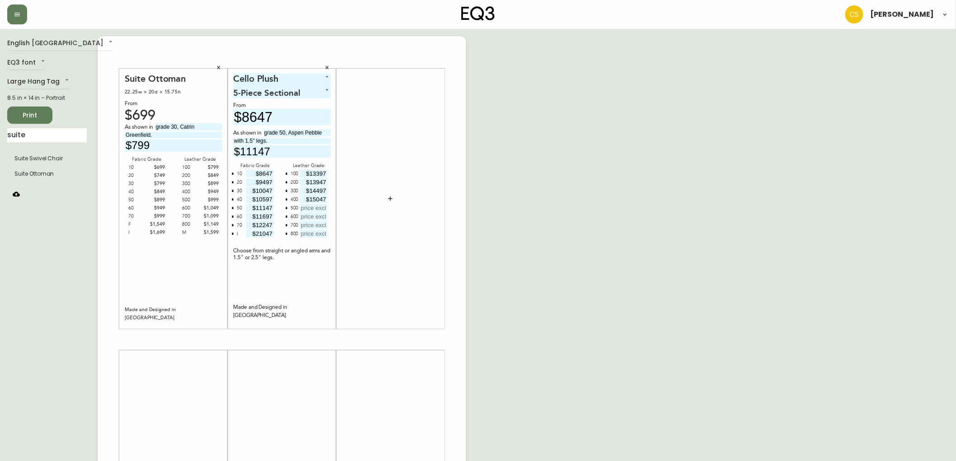
click at [311, 207] on input "text" at bounding box center [313, 208] width 27 height 8
type input "$15597"
click at [317, 215] on input "text" at bounding box center [313, 217] width 27 height 8
type input "$16147"
click at [309, 230] on input "text" at bounding box center [313, 234] width 27 height 8
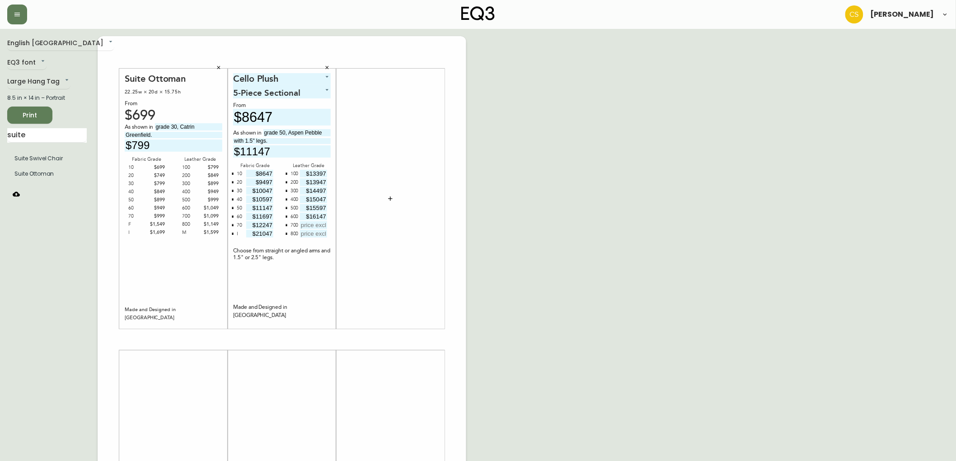
click at [309, 227] on input "text" at bounding box center [313, 225] width 27 height 8
type input "$16697"
click at [310, 235] on input "text" at bounding box center [313, 234] width 27 height 8
type input "$17247"
click at [502, 234] on div "English Canada en_CA EQ3 font EQ3 Large Hang Tag large 8.5 in × 14 in – Portrai…" at bounding box center [478, 339] width 942 height 607
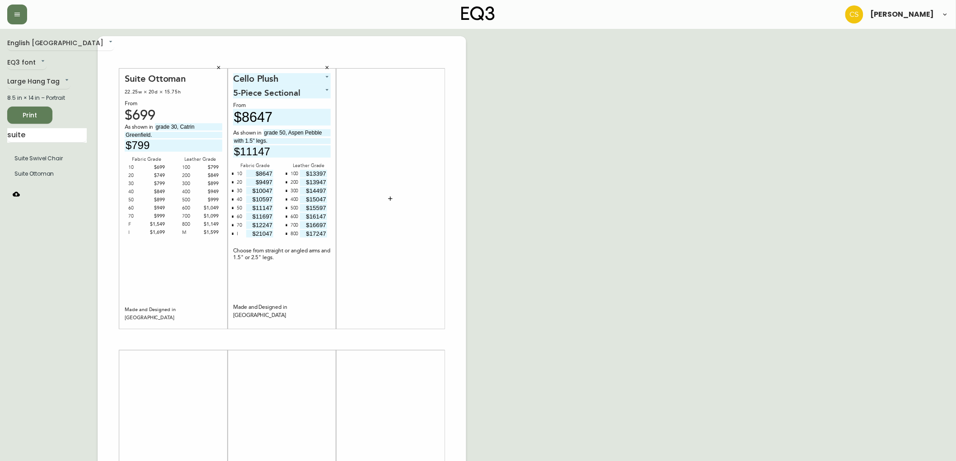
click at [392, 199] on icon "button" at bounding box center [390, 198] width 7 height 7
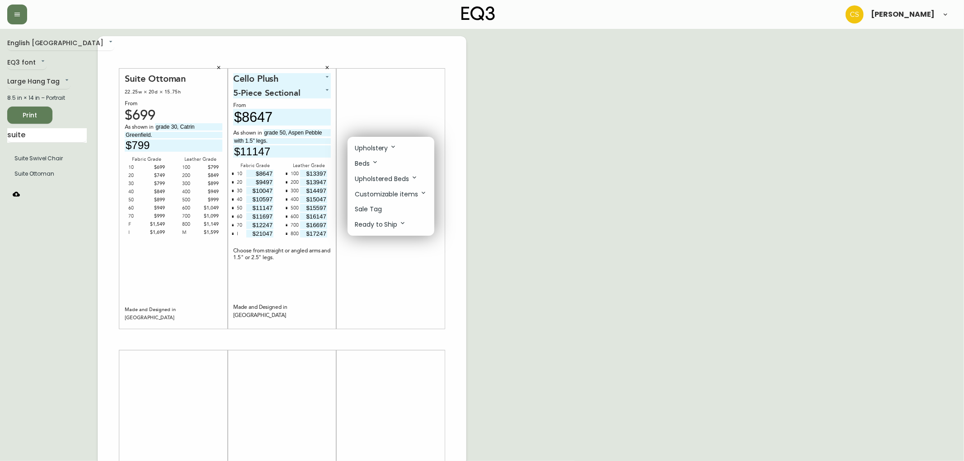
click at [380, 206] on p "Sale Tag" at bounding box center [368, 209] width 27 height 9
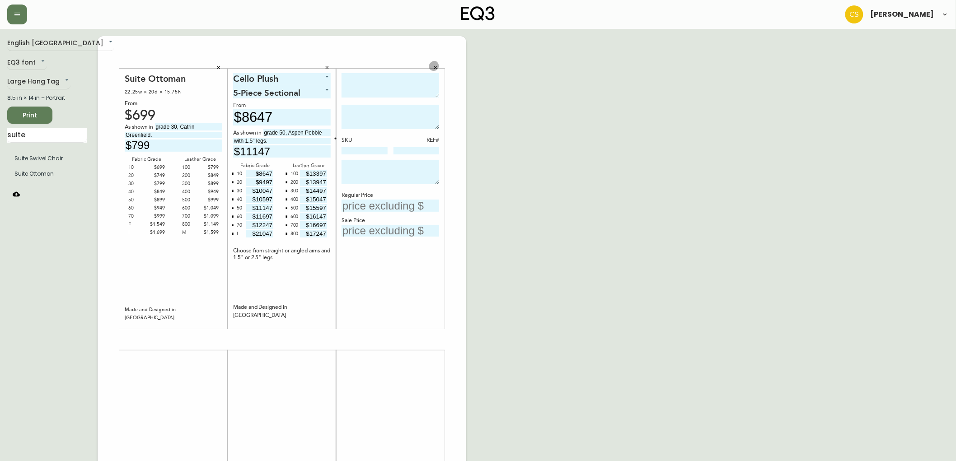
click at [440, 65] on button "button" at bounding box center [436, 68] width 14 height 14
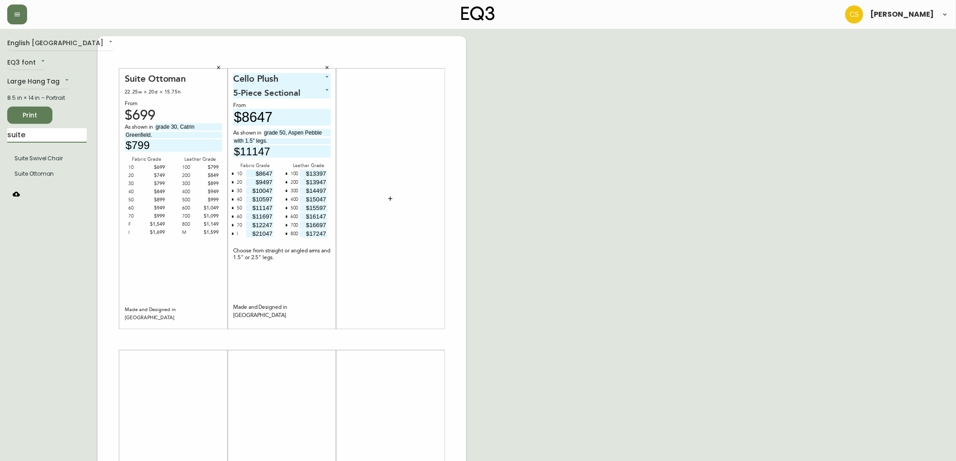
drag, startPoint x: 33, startPoint y: 132, endPoint x: 0, endPoint y: 133, distance: 33.4
click at [0, 133] on main "English Canada en_CA EQ3 font EQ3 Large Hang Tag large 8.5 in × 14 in – Portrai…" at bounding box center [478, 336] width 956 height 614
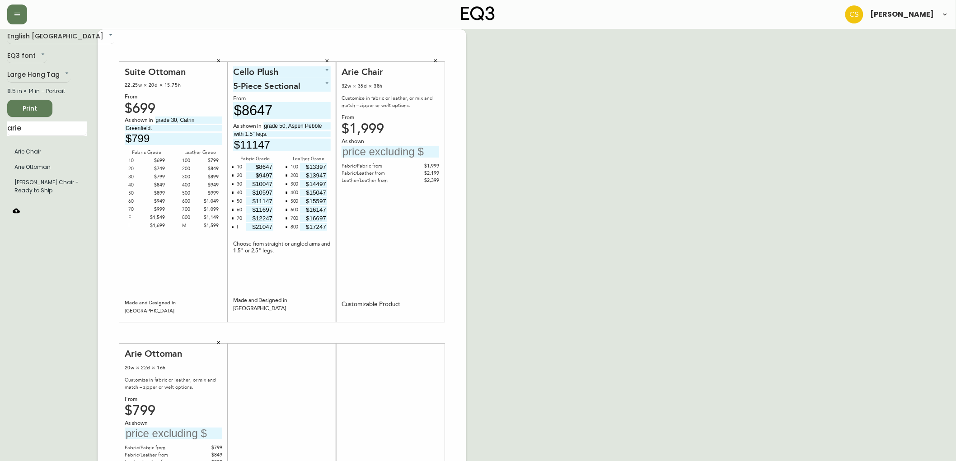
scroll to position [50, 0]
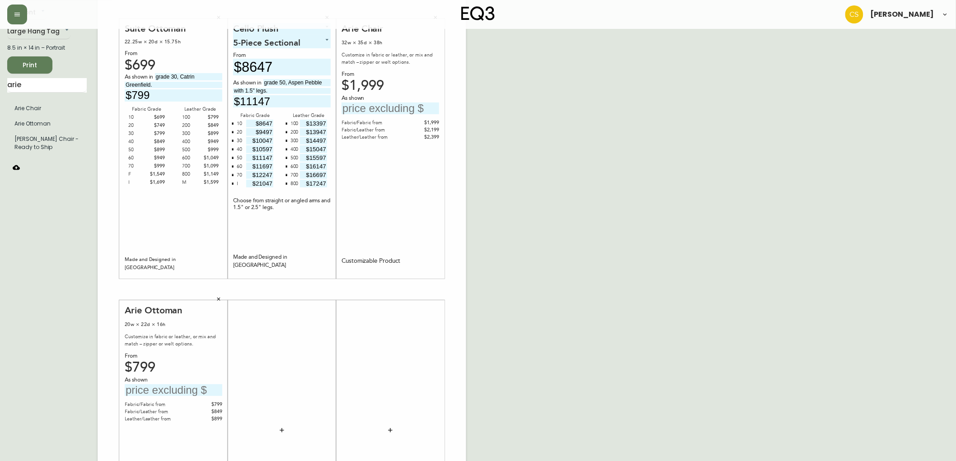
click at [401, 111] on input "text" at bounding box center [391, 109] width 98 height 12
click at [221, 295] on button "button" at bounding box center [219, 300] width 14 height 14
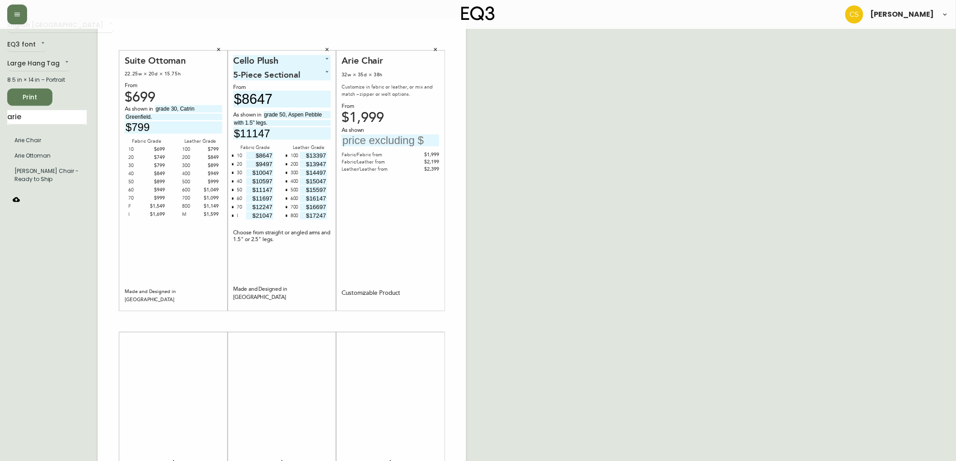
scroll to position [0, 0]
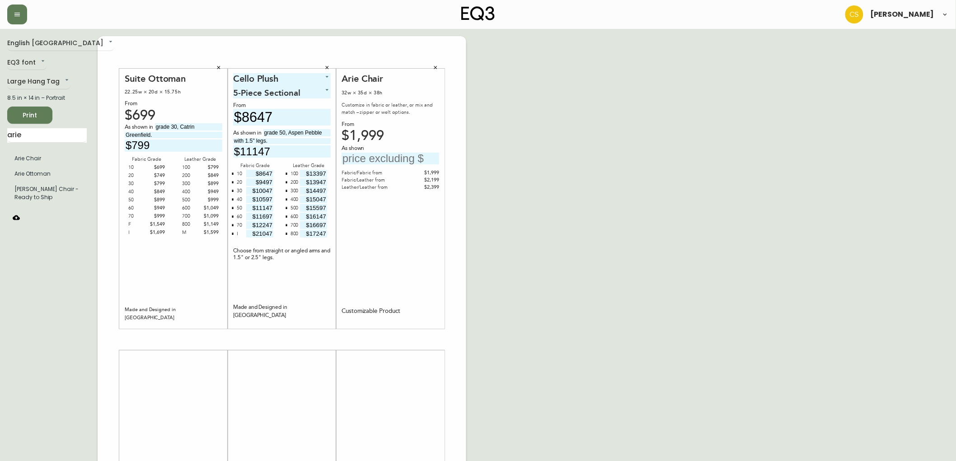
click at [437, 66] on icon "button" at bounding box center [435, 67] width 5 height 5
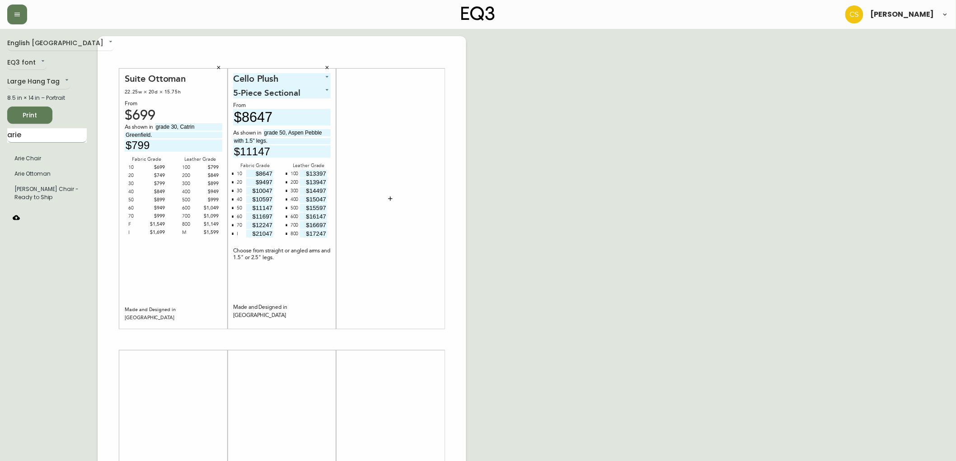
click at [53, 137] on input "arie" at bounding box center [47, 135] width 80 height 14
drag, startPoint x: 35, startPoint y: 136, endPoint x: 0, endPoint y: 136, distance: 35.2
click at [0, 136] on main "English [GEOGRAPHIC_DATA] en_CA EQ3 font EQ3 Large Hang Tag large 8.5 in × 14 i…" at bounding box center [478, 336] width 956 height 614
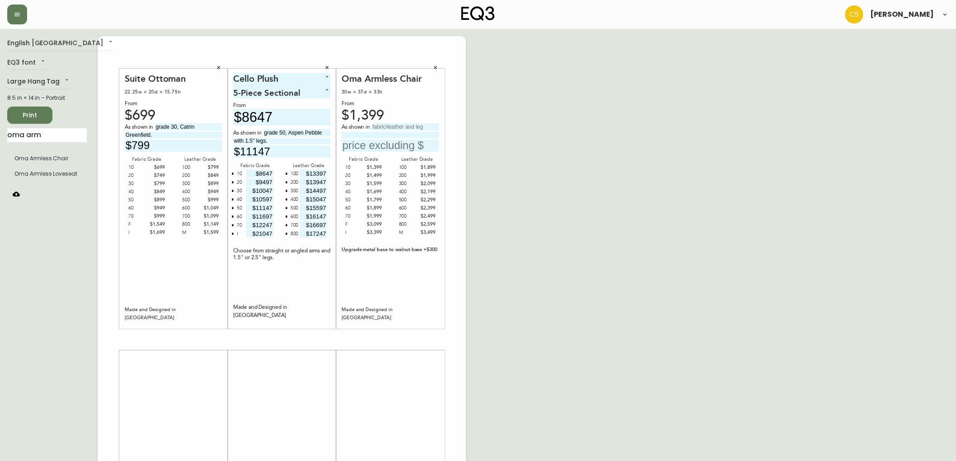
click at [401, 125] on input "text" at bounding box center [405, 126] width 67 height 7
click at [436, 65] on icon "button" at bounding box center [435, 67] width 5 height 5
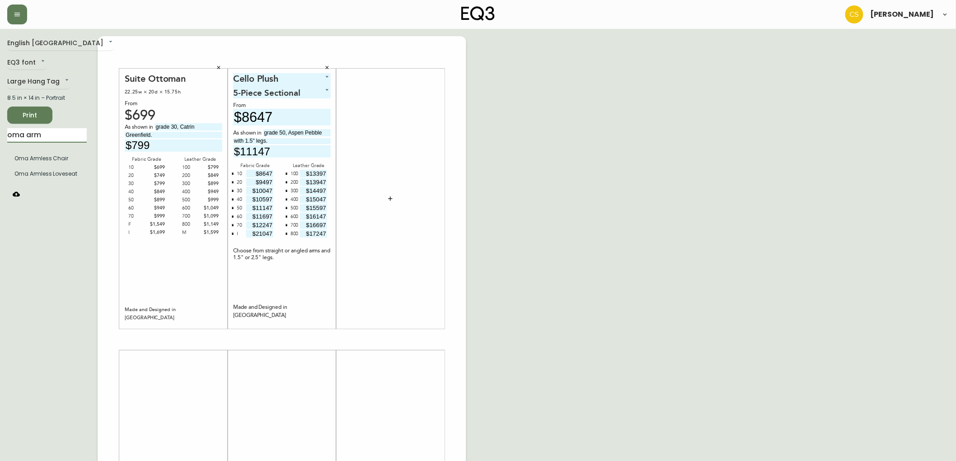
drag, startPoint x: 29, startPoint y: 136, endPoint x: 0, endPoint y: 137, distance: 29.4
click at [0, 137] on main "English Canada en_CA EQ3 font EQ3 Large Hang Tag large 8.5 in × 14 in – Portrai…" at bounding box center [478, 336] width 956 height 614
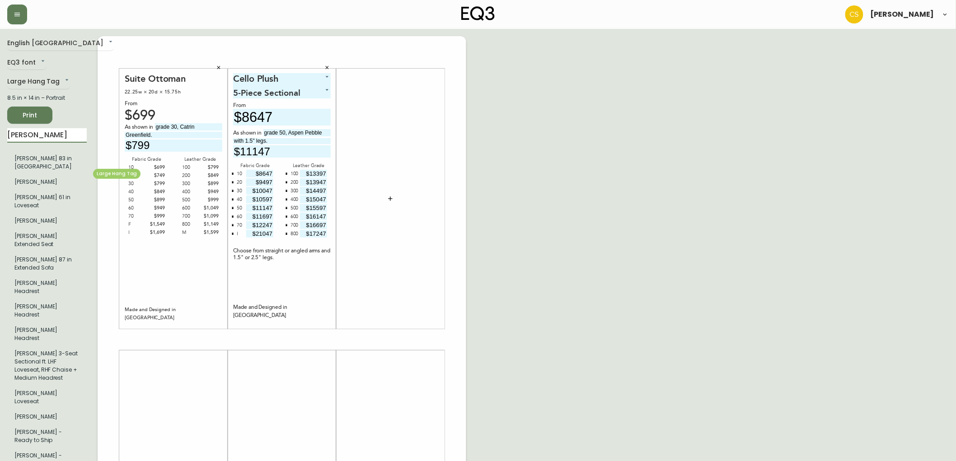
type input "[PERSON_NAME]"
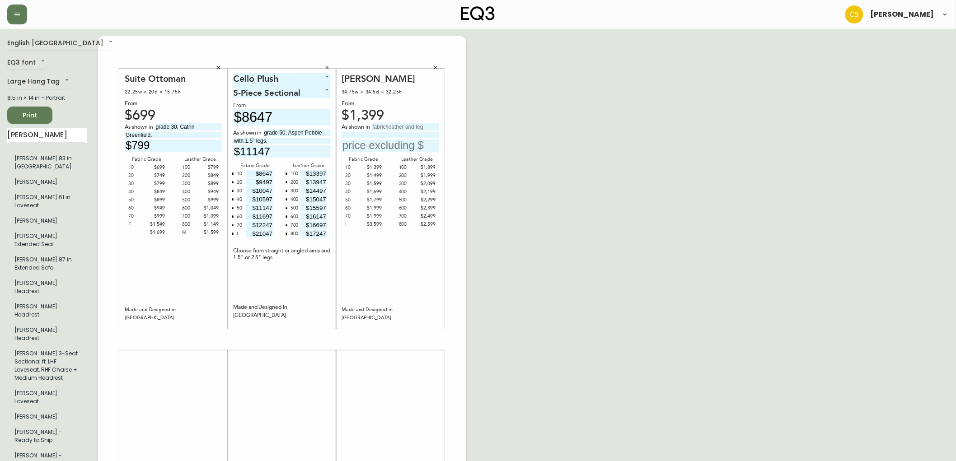
click at [389, 127] on input "text" at bounding box center [405, 126] width 67 height 7
type input "grade 800, [GEOGRAPHIC_DATA]"
type input "non-tufted with aluminum legs."
click at [396, 144] on input "text" at bounding box center [391, 146] width 98 height 12
type input "$2599"
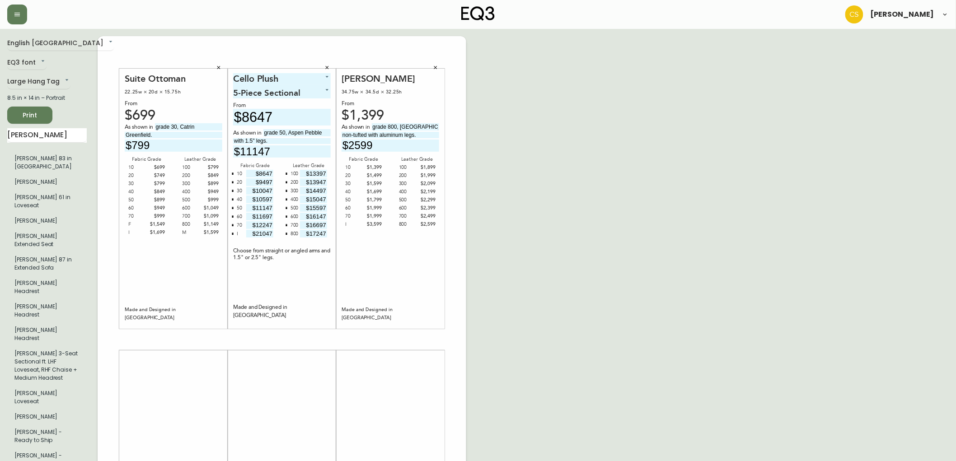
click at [511, 148] on div "English [GEOGRAPHIC_DATA] en_CA EQ3 font EQ3 Large Hang Tag large 8.5 in × 14 i…" at bounding box center [478, 339] width 942 height 607
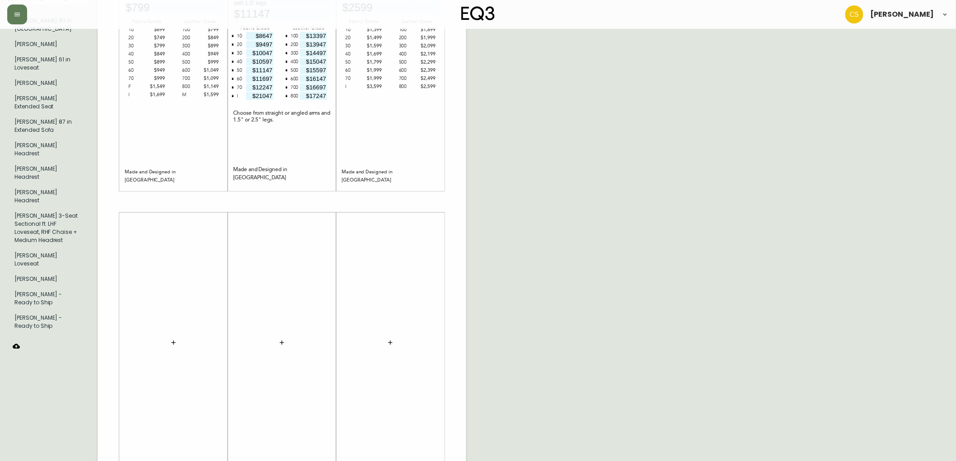
scroll to position [82, 0]
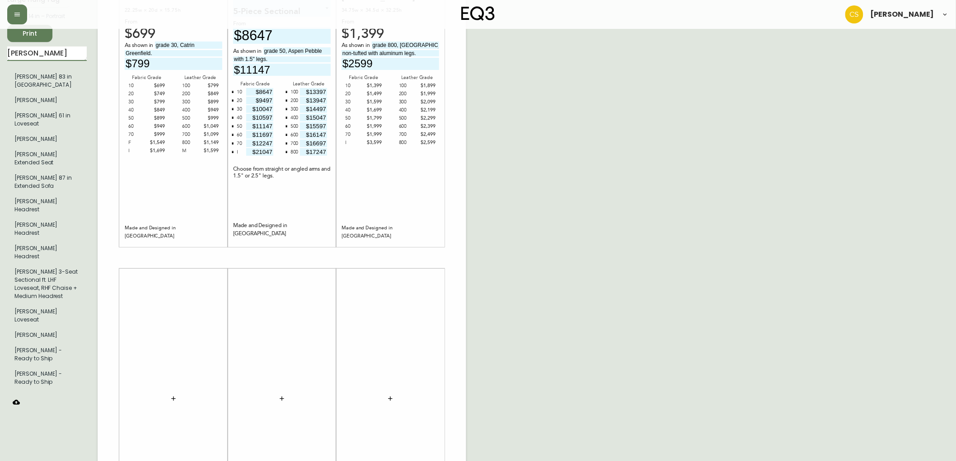
drag, startPoint x: 41, startPoint y: 51, endPoint x: 8, endPoint y: 51, distance: 33.0
click at [8, 51] on input "[PERSON_NAME]" at bounding box center [47, 54] width 80 height 14
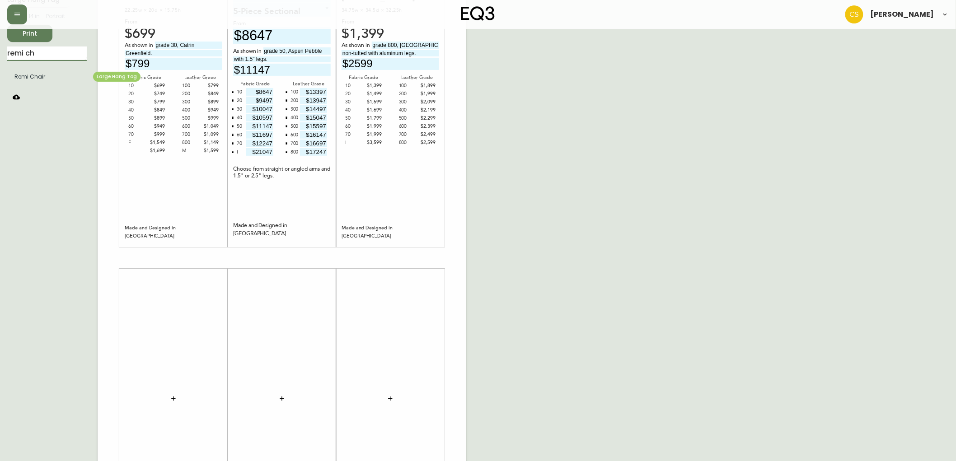
type input "remi ch"
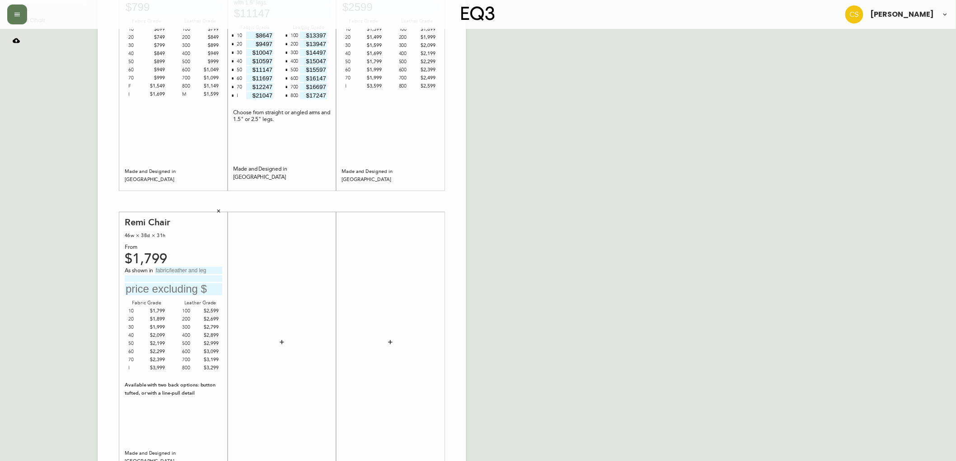
scroll to position [182, 0]
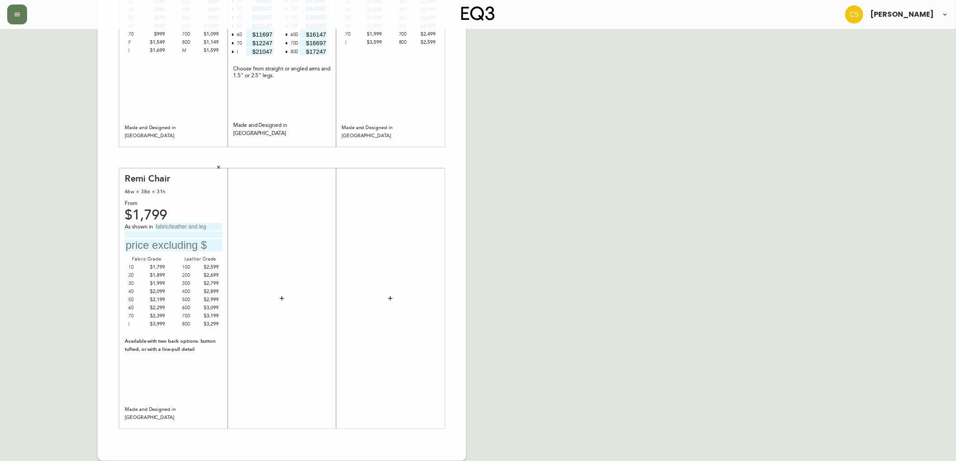
click at [172, 223] on input "text" at bounding box center [188, 226] width 67 height 7
type input "grade 600, [PERSON_NAME][GEOGRAPHIC_DATA]"
type input "with black legs."
click at [168, 244] on input "text" at bounding box center [174, 245] width 98 height 12
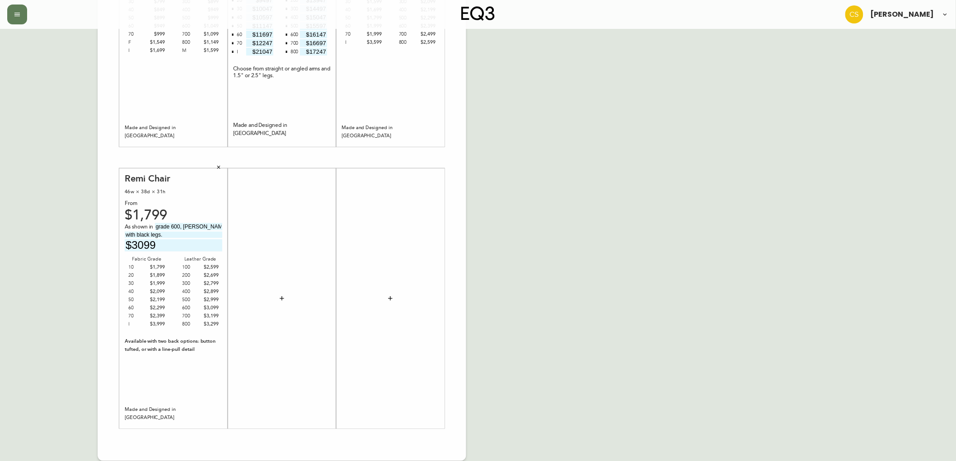
type input "$3099"
click at [277, 278] on div at bounding box center [282, 299] width 98 height 252
click at [282, 296] on icon "button" at bounding box center [281, 298] width 7 height 7
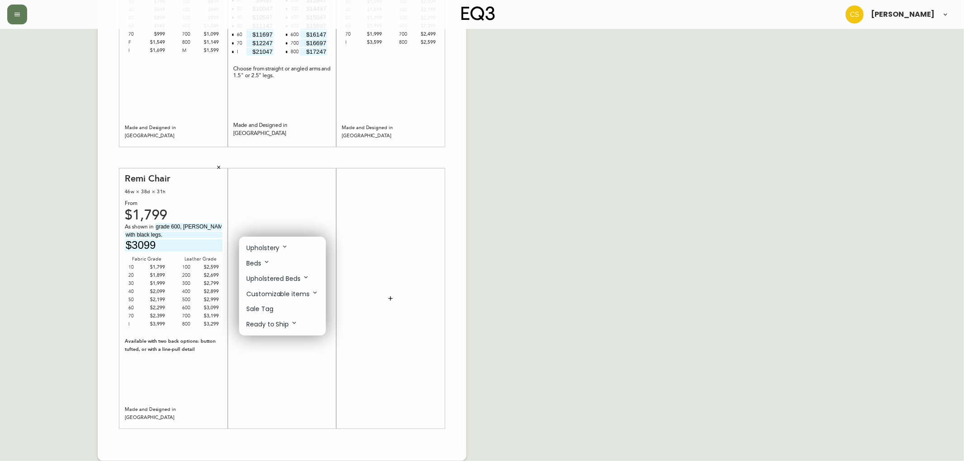
click at [91, 221] on div at bounding box center [482, 230] width 964 height 461
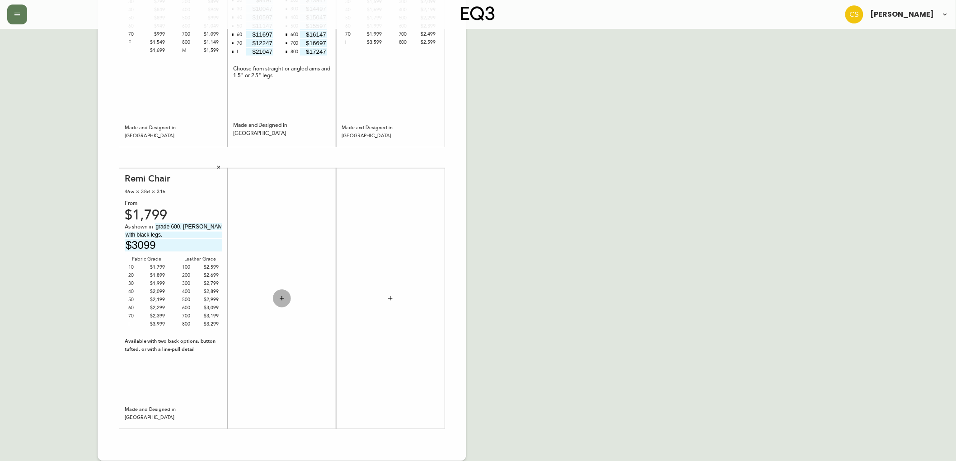
click at [286, 293] on button "button" at bounding box center [282, 299] width 18 height 18
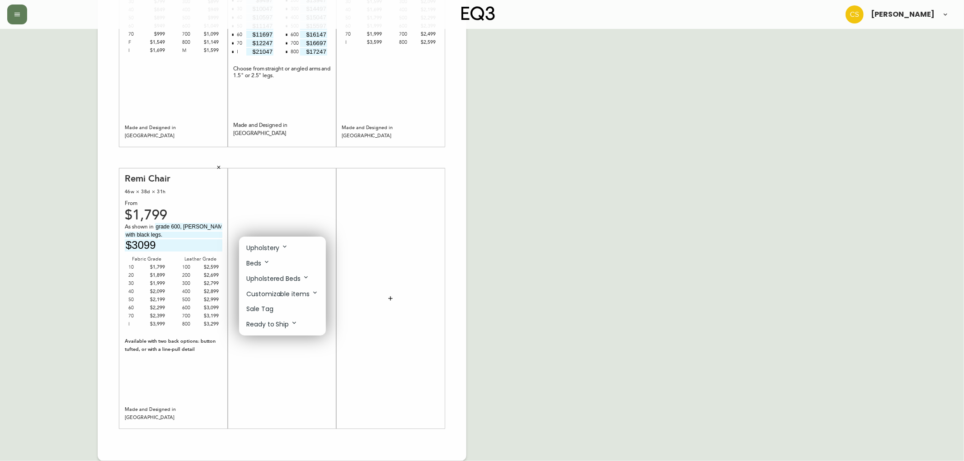
click at [526, 219] on div at bounding box center [482, 230] width 964 height 461
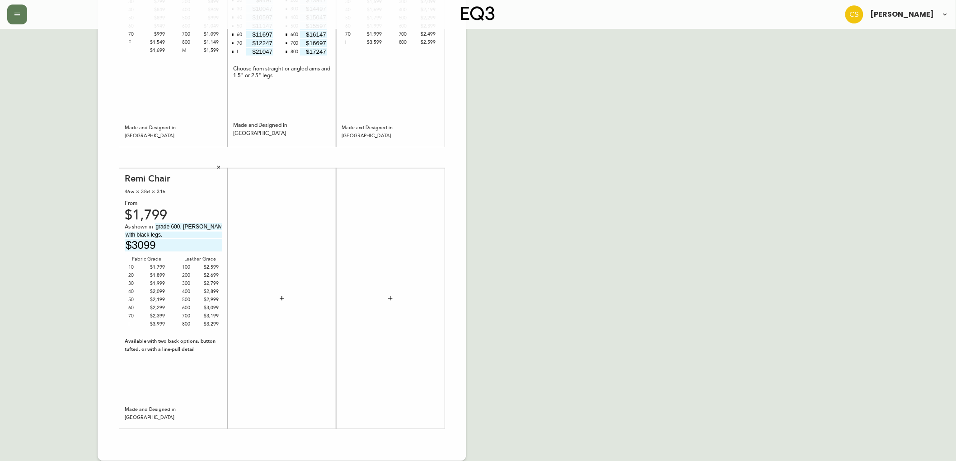
click at [590, 138] on div "English Canada en_CA EQ3 font EQ3 Large Hang Tag large 8.5 in × 14 in – Portrai…" at bounding box center [478, 157] width 942 height 607
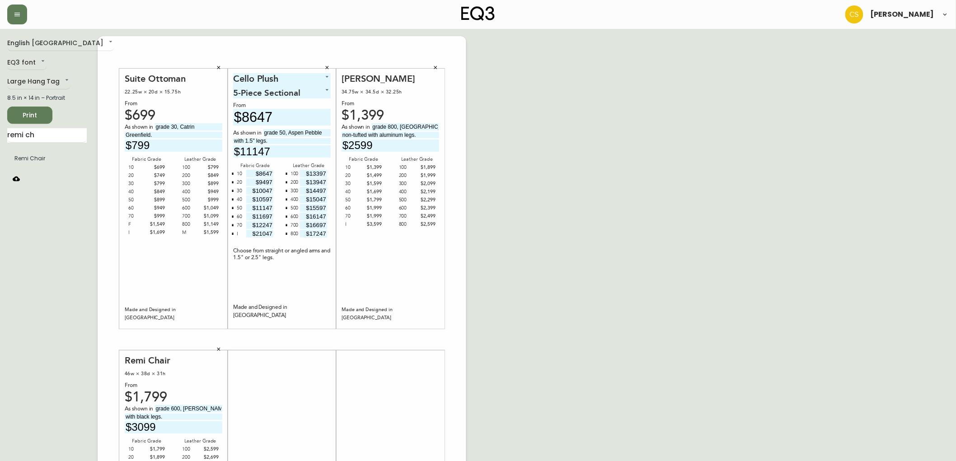
click at [35, 117] on span "Print" at bounding box center [29, 115] width 31 height 11
click at [436, 65] on icon "button" at bounding box center [435, 67] width 5 height 5
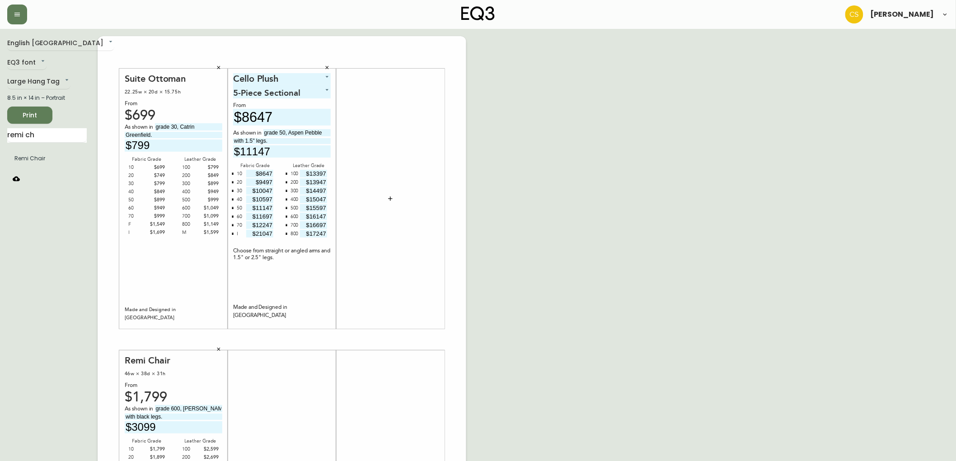
click at [328, 66] on icon "button" at bounding box center [327, 67] width 3 height 3
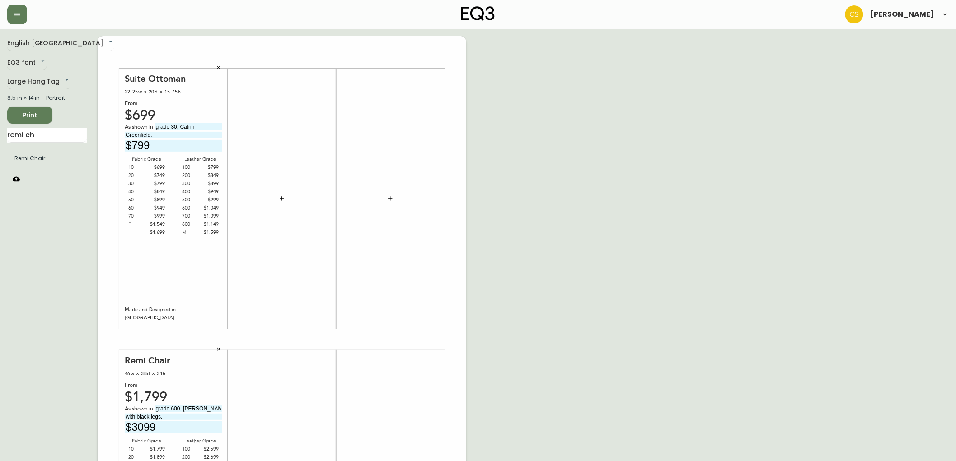
click at [213, 69] on button "button" at bounding box center [219, 68] width 14 height 14
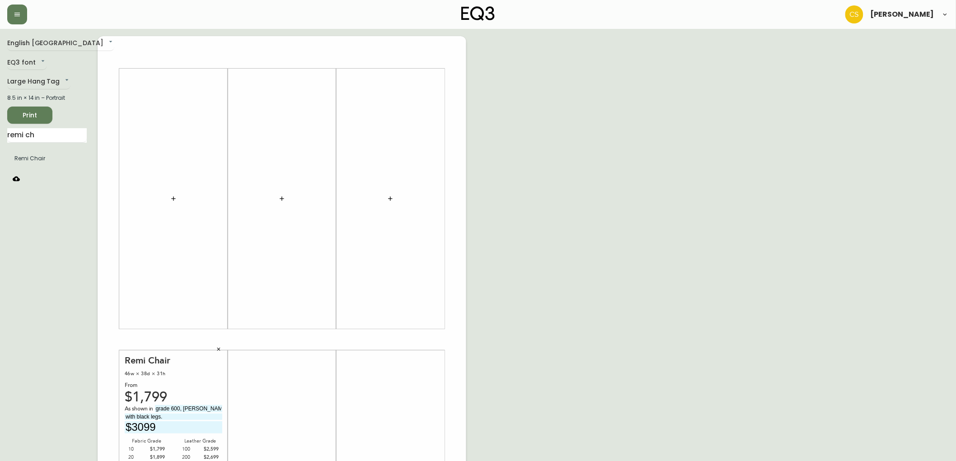
click at [219, 347] on icon "button" at bounding box center [218, 349] width 5 height 5
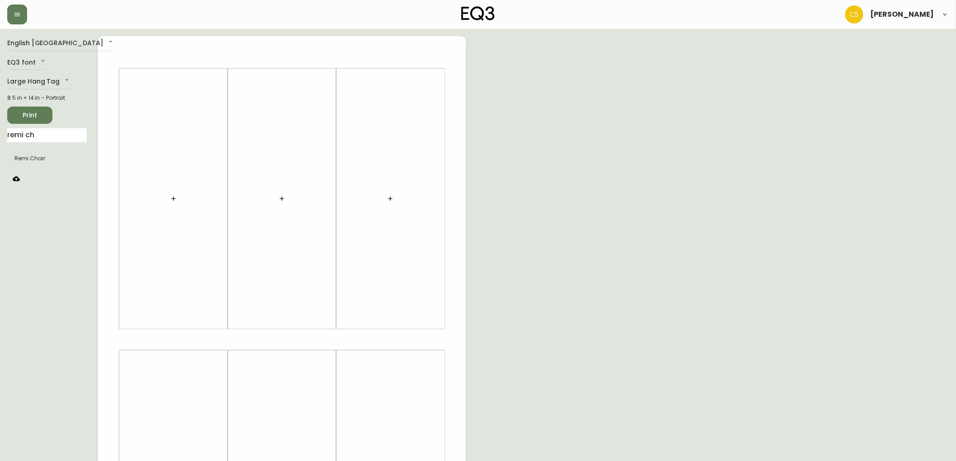
click at [171, 202] on icon "button" at bounding box center [173, 198] width 7 height 7
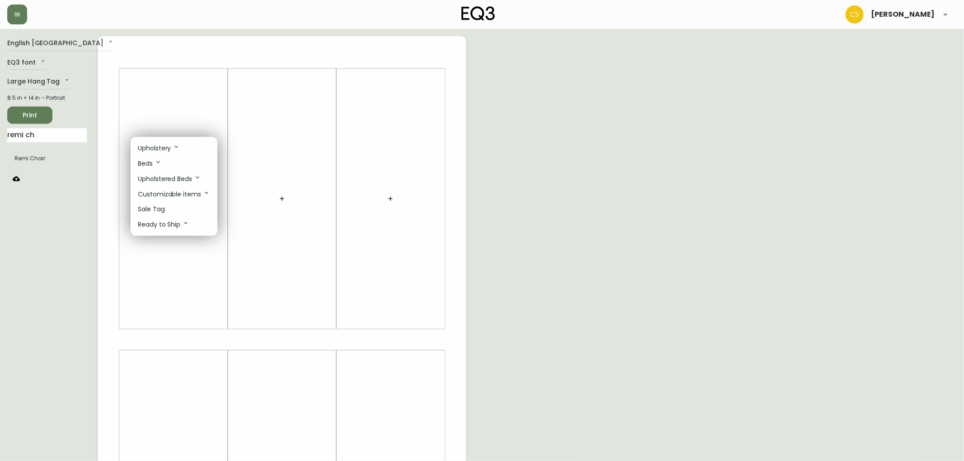
click at [165, 148] on p "Upholstery" at bounding box center [159, 148] width 42 height 10
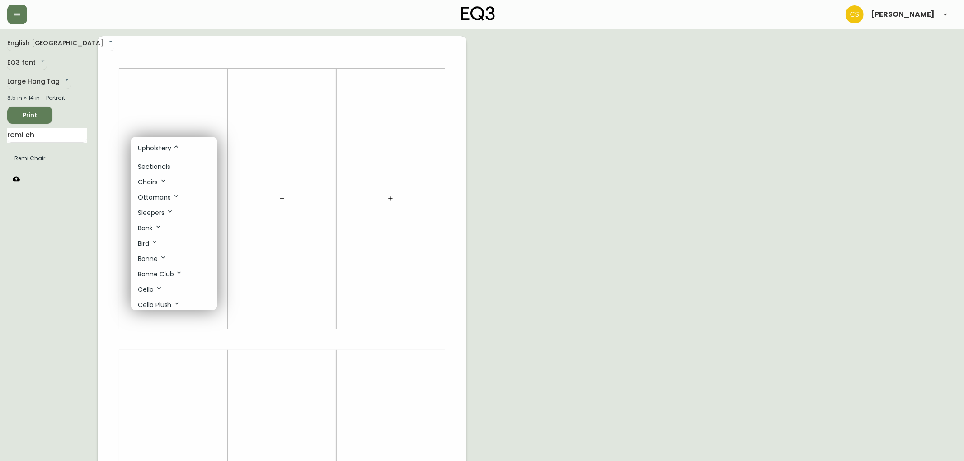
click at [161, 166] on p "Sectionals" at bounding box center [154, 166] width 33 height 9
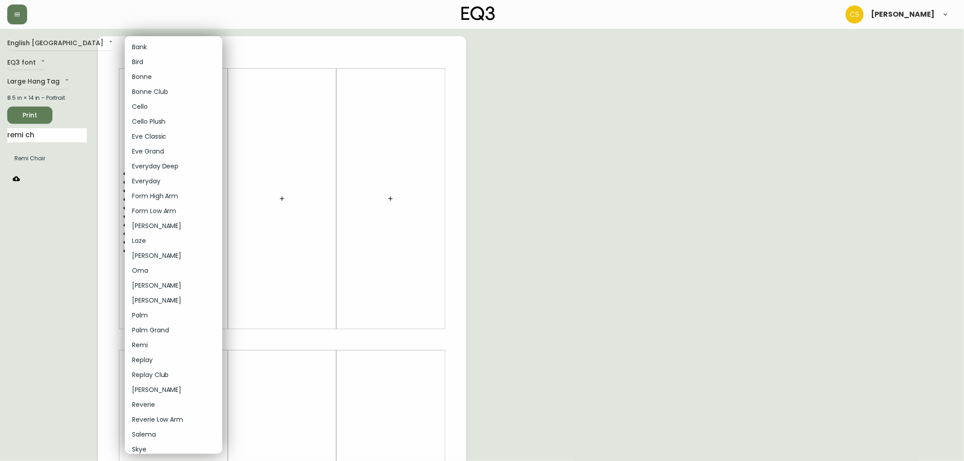
click at [187, 74] on body "[PERSON_NAME] English [GEOGRAPHIC_DATA] en_CA EQ3 font EQ3 Large Hang Tag large…" at bounding box center [482, 321] width 964 height 643
click at [150, 118] on li "Cello Plush" at bounding box center [174, 121] width 98 height 15
type input "5"
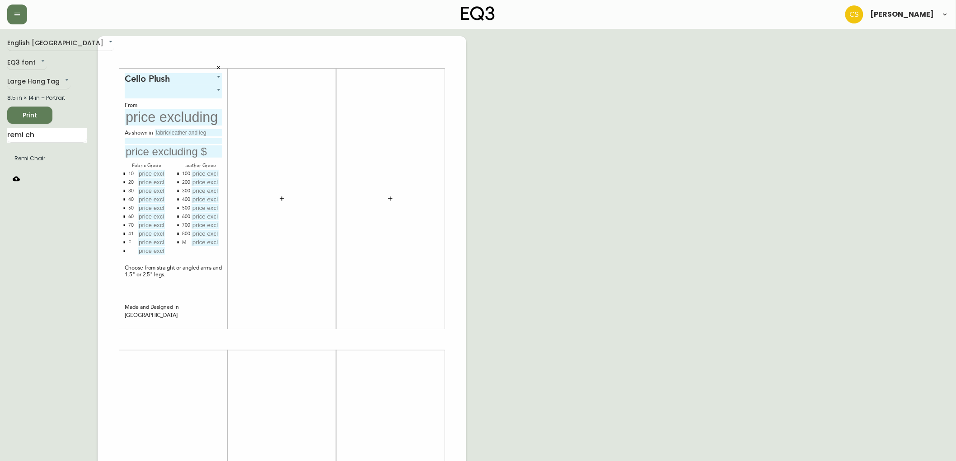
click at [183, 94] on body "[PERSON_NAME] English Canada en_CA EQ3 font EQ3 Large Hang Tag large 8.5 in × 1…" at bounding box center [478, 321] width 956 height 643
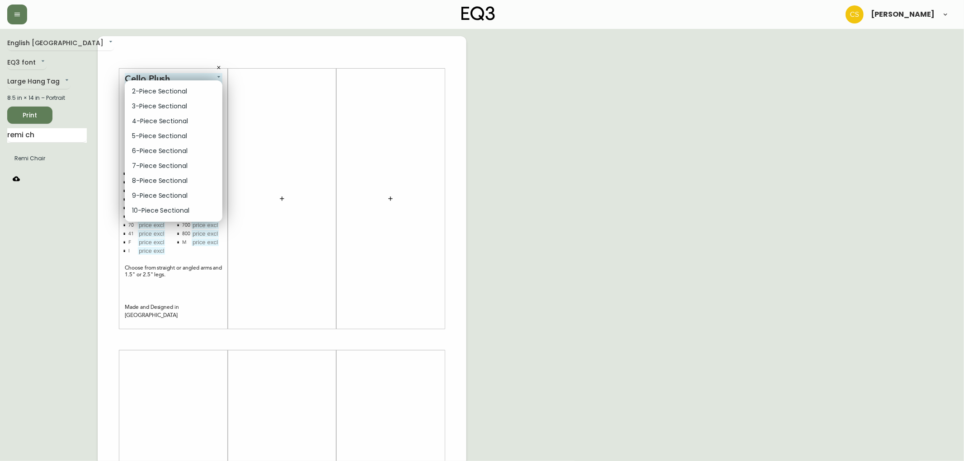
click at [157, 130] on li "5-Piece Sectional" at bounding box center [174, 136] width 98 height 15
type input "3"
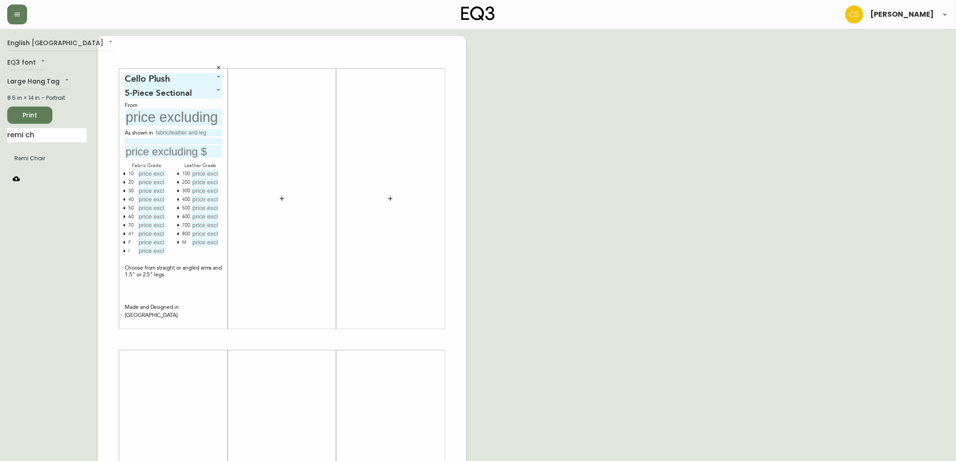
click at [165, 113] on input "text" at bounding box center [174, 117] width 98 height 17
type input "$8947"
click at [170, 132] on input "text" at bounding box center [188, 132] width 67 height 7
type input "grade 50, Aspen Pebble"
type input "with 1.5" legs."
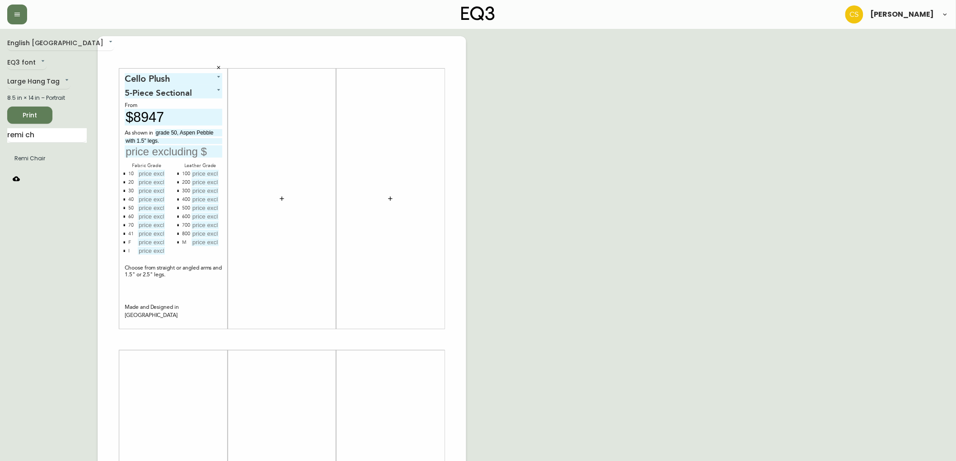
click at [151, 152] on input "text" at bounding box center [174, 151] width 98 height 12
type input "$11147"
click at [145, 175] on input "text" at bounding box center [151, 174] width 27 height 8
click at [159, 173] on input "text" at bounding box center [151, 174] width 27 height 8
click at [125, 235] on button "button" at bounding box center [124, 233] width 7 height 7
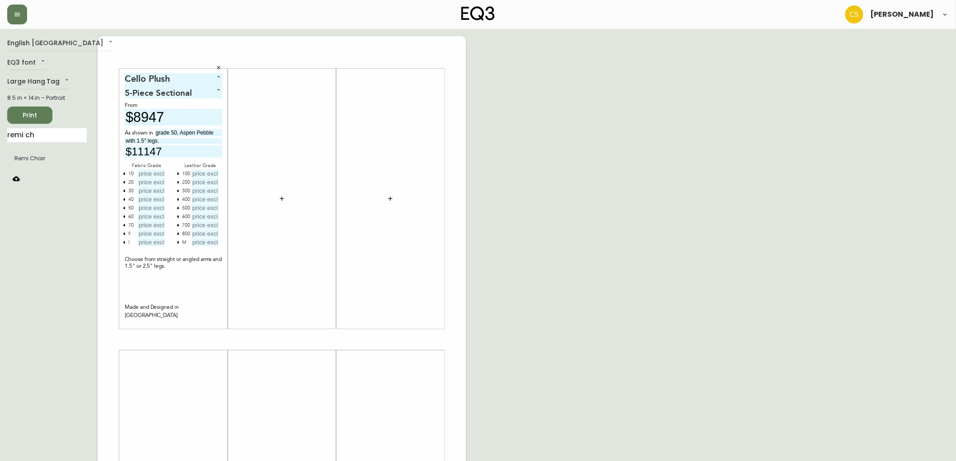
click at [125, 234] on icon "button" at bounding box center [124, 233] width 3 height 3
click at [175, 240] on button "button" at bounding box center [177, 242] width 7 height 7
click at [146, 170] on input "text" at bounding box center [151, 174] width 27 height 8
type input "$8947"
type input "$9497"
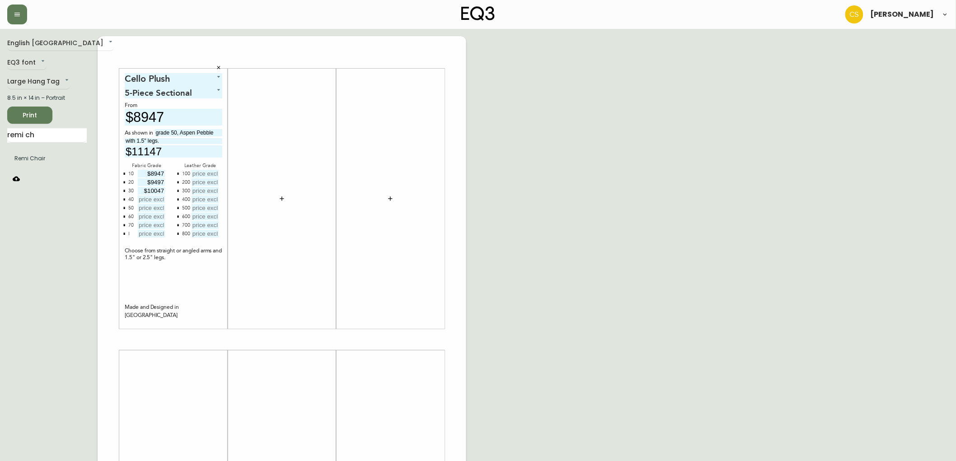
type input "$10047"
type input "$10597"
type input "$11147"
type input "$11697"
type input "$12247"
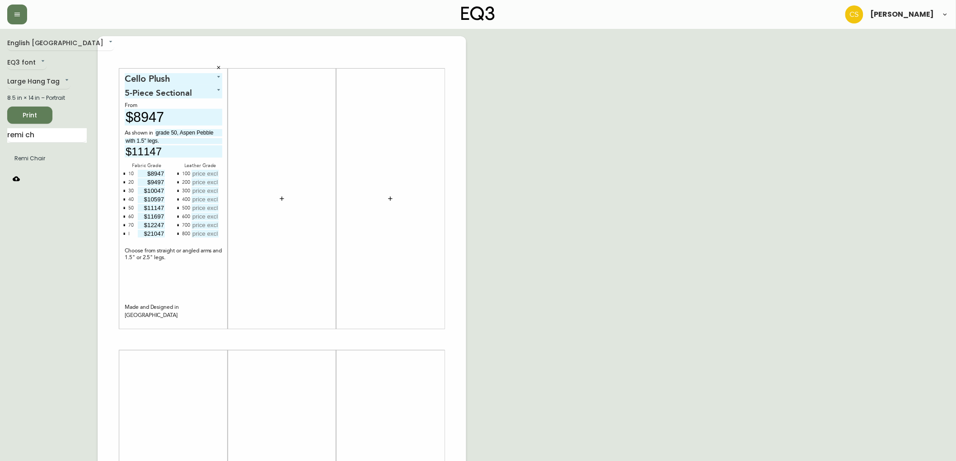
type input "$21047"
type input "$13397"
type input "$13947"
type input "$14497"
type input "$15047"
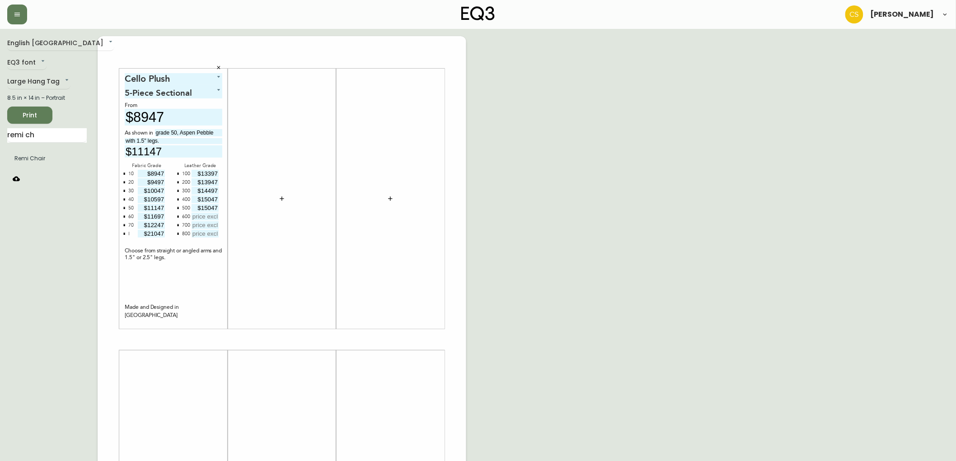
type input "$15047"
drag, startPoint x: 202, startPoint y: 206, endPoint x: 256, endPoint y: 208, distance: 53.8
click at [256, 208] on div "Cello Plush 5 5-Piece Sectional 3 From $8947 As shown in grade 50, Aspen Pebble…" at bounding box center [282, 339] width 369 height 607
type input "$15597"
type input "$16147"
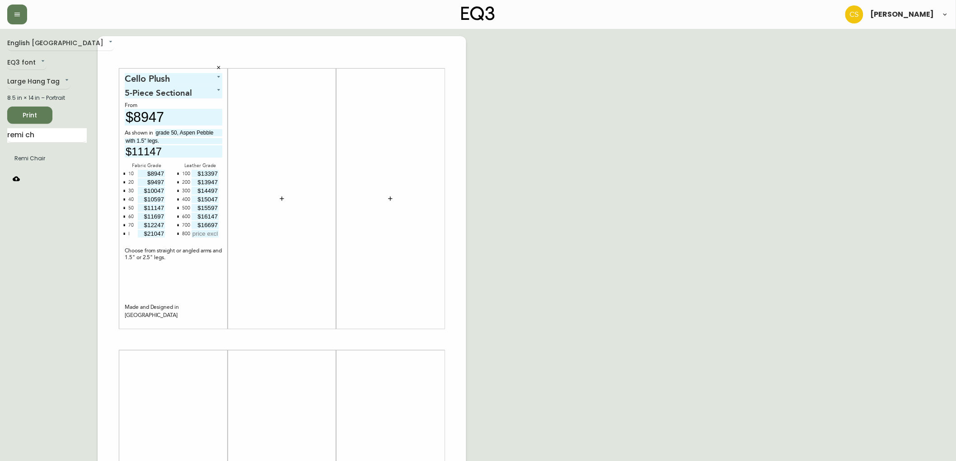
type input "$16697"
type input "$17247"
click at [554, 218] on div "English Canada en_CA EQ3 font EQ3 Large Hang Tag large 8.5 in × 14 in – Portrai…" at bounding box center [478, 339] width 942 height 607
click at [569, 209] on div "English Canada en_CA EQ3 font EQ3 Large Hang Tag large 8.5 in × 14 in – Portrai…" at bounding box center [478, 339] width 942 height 607
click at [42, 115] on span "Print" at bounding box center [29, 115] width 31 height 11
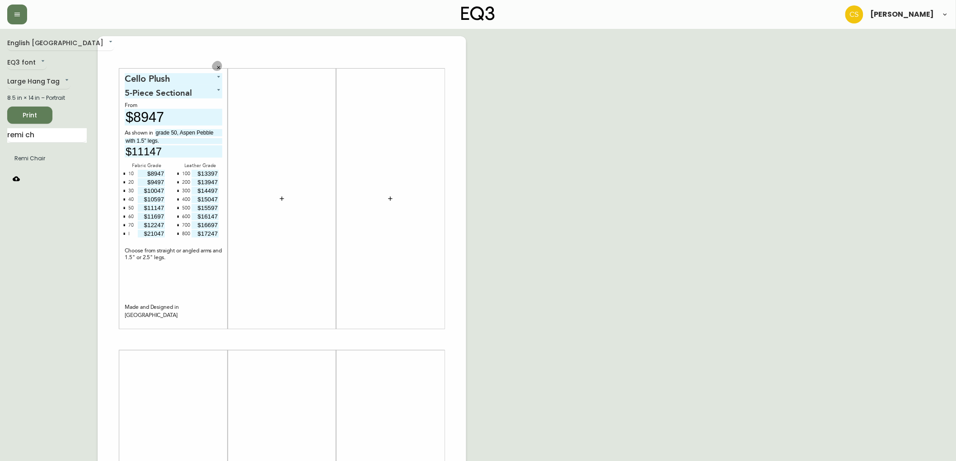
click at [216, 66] on icon "button" at bounding box center [218, 67] width 5 height 5
